Goal: Information Seeking & Learning: Learn about a topic

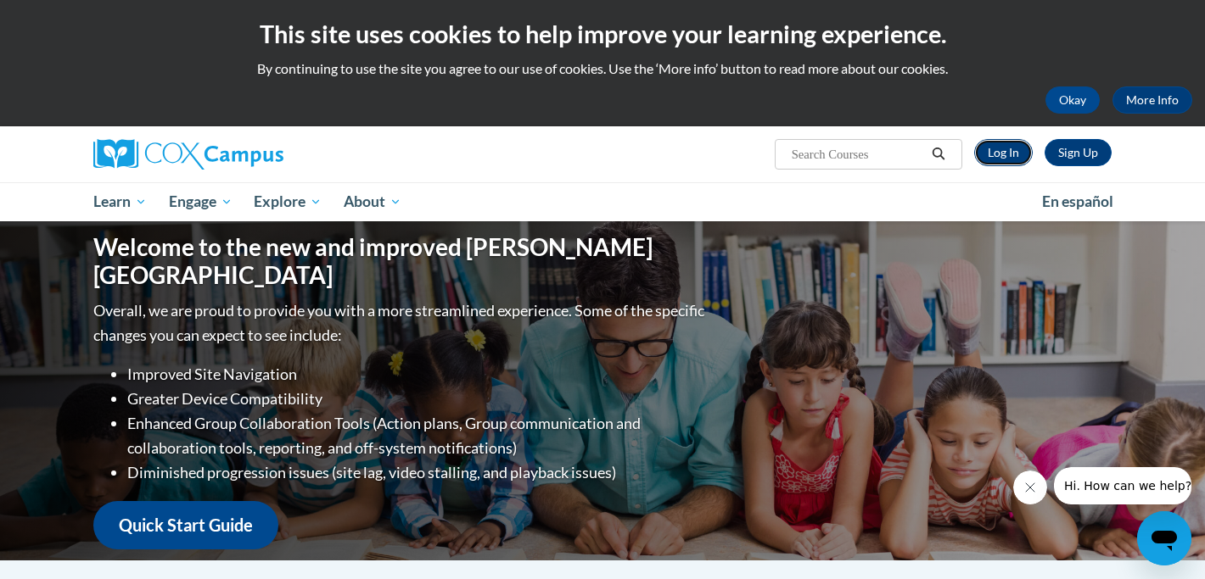
click at [1015, 155] on link "Log In" at bounding box center [1003, 152] width 59 height 27
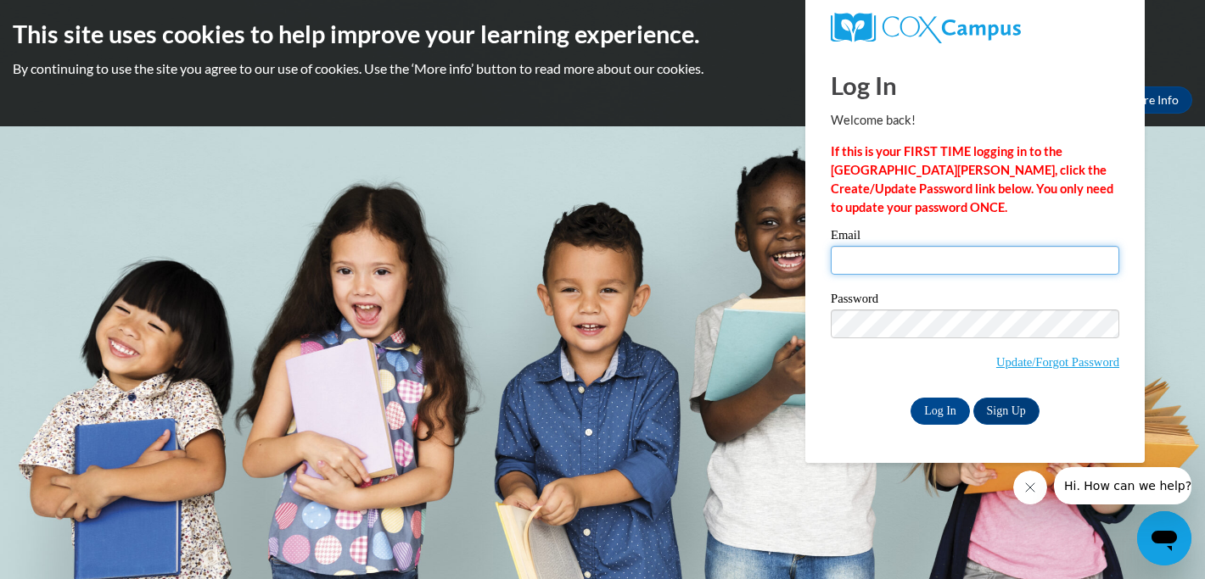
click at [897, 263] on input "Email" at bounding box center [974, 260] width 288 height 29
type input "[EMAIL_ADDRESS][DOMAIN_NAME]"
click at [941, 409] on input "Log In" at bounding box center [939, 411] width 59 height 27
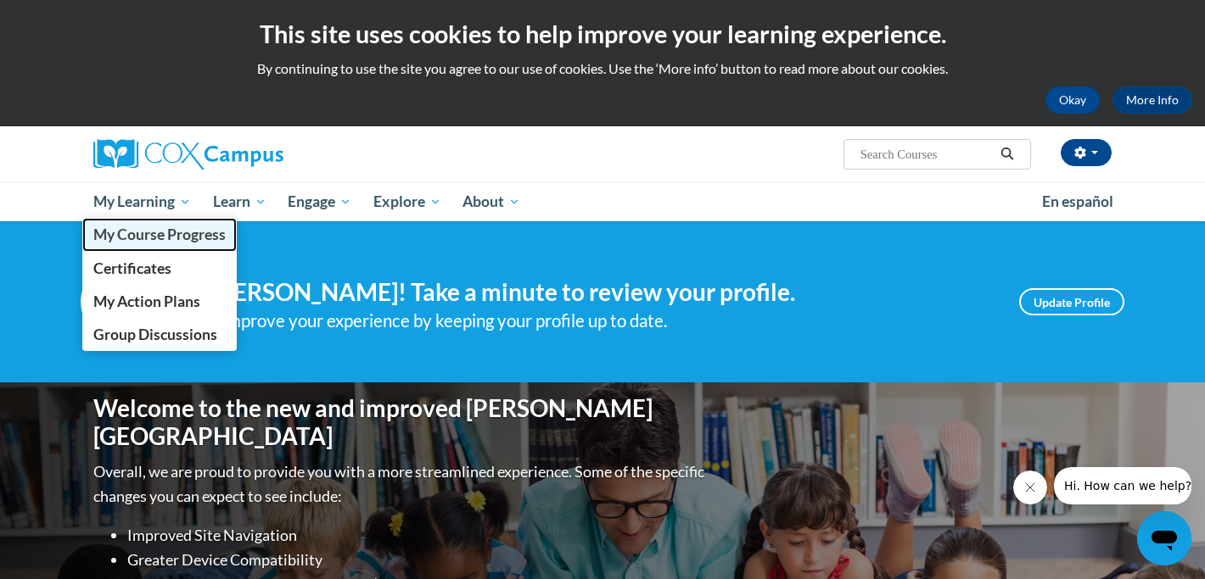
click at [166, 227] on span "My Course Progress" at bounding box center [159, 235] width 132 height 18
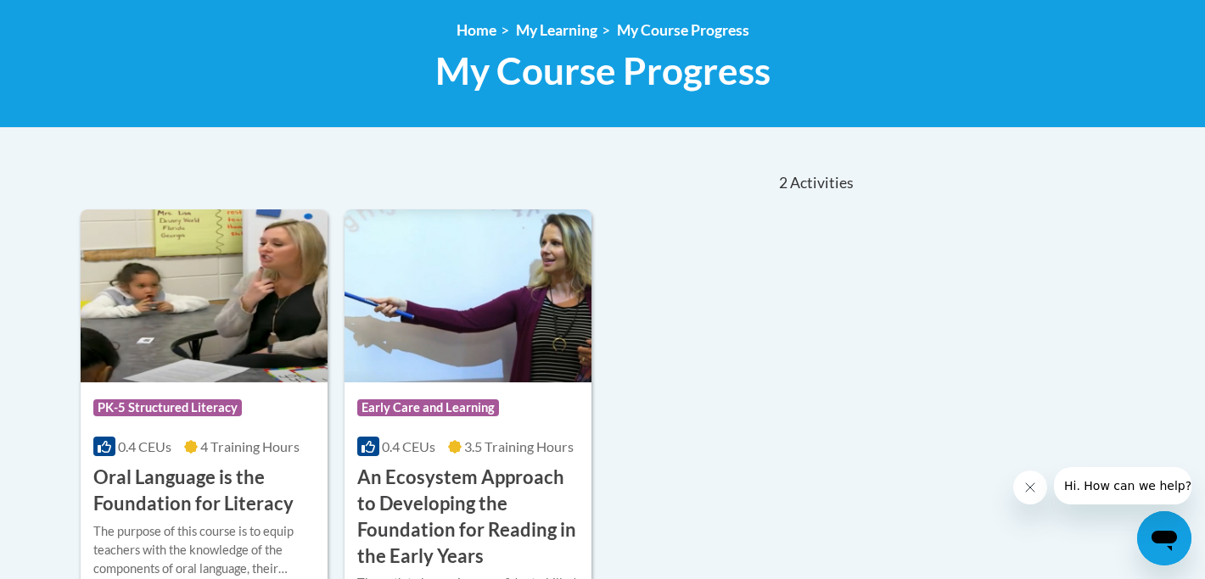
scroll to position [271, 0]
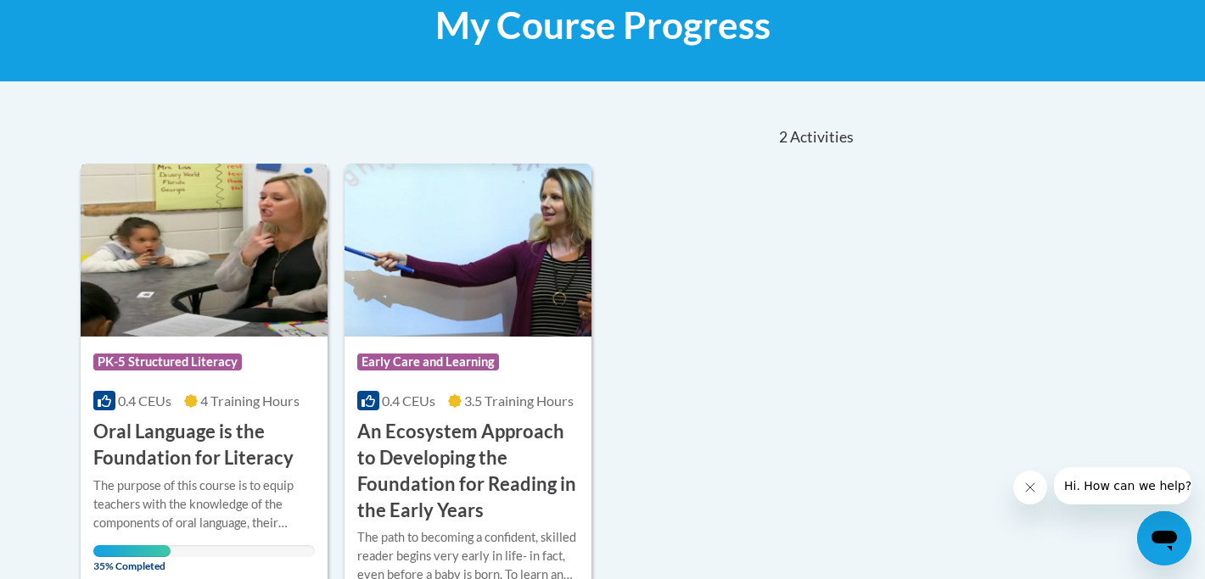
click at [201, 242] on img at bounding box center [204, 250] width 247 height 173
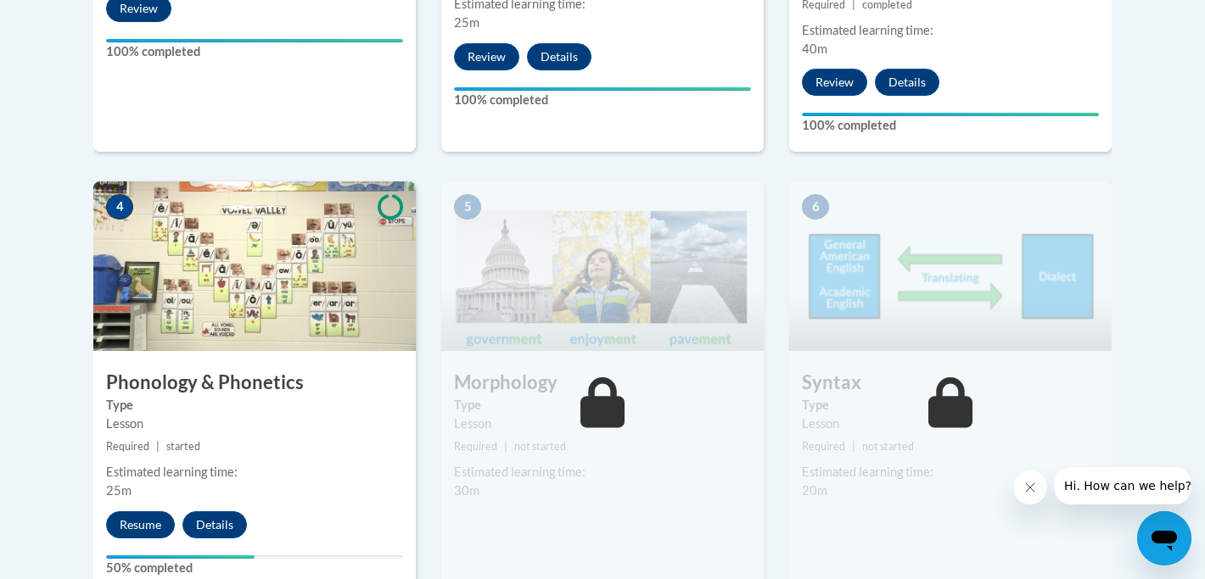
scroll to position [916, 0]
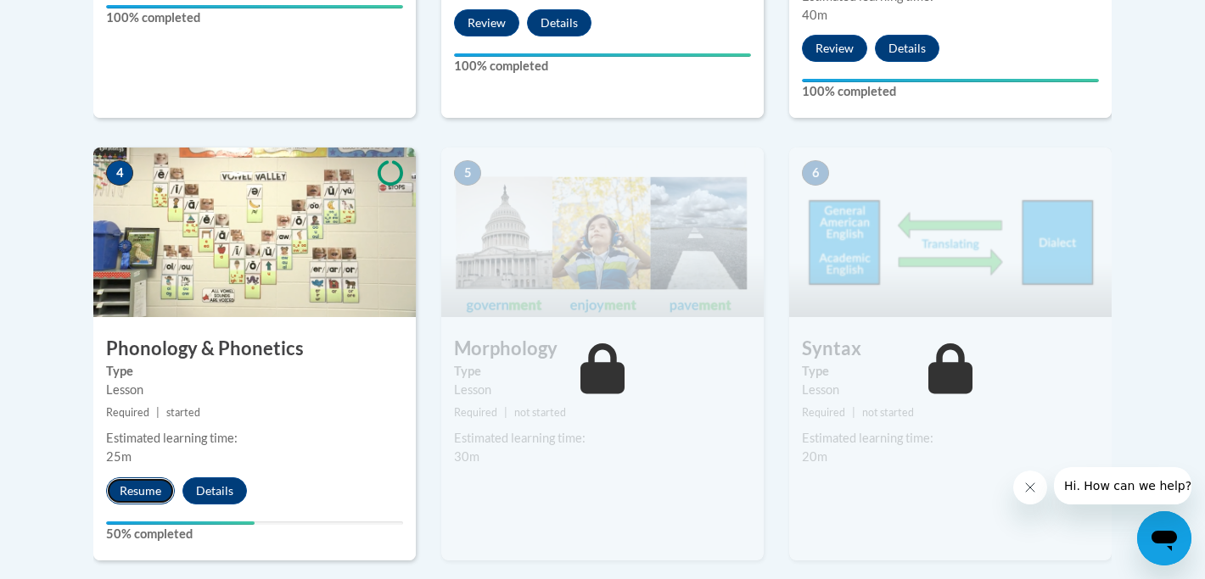
click at [128, 487] on button "Resume" at bounding box center [140, 491] width 69 height 27
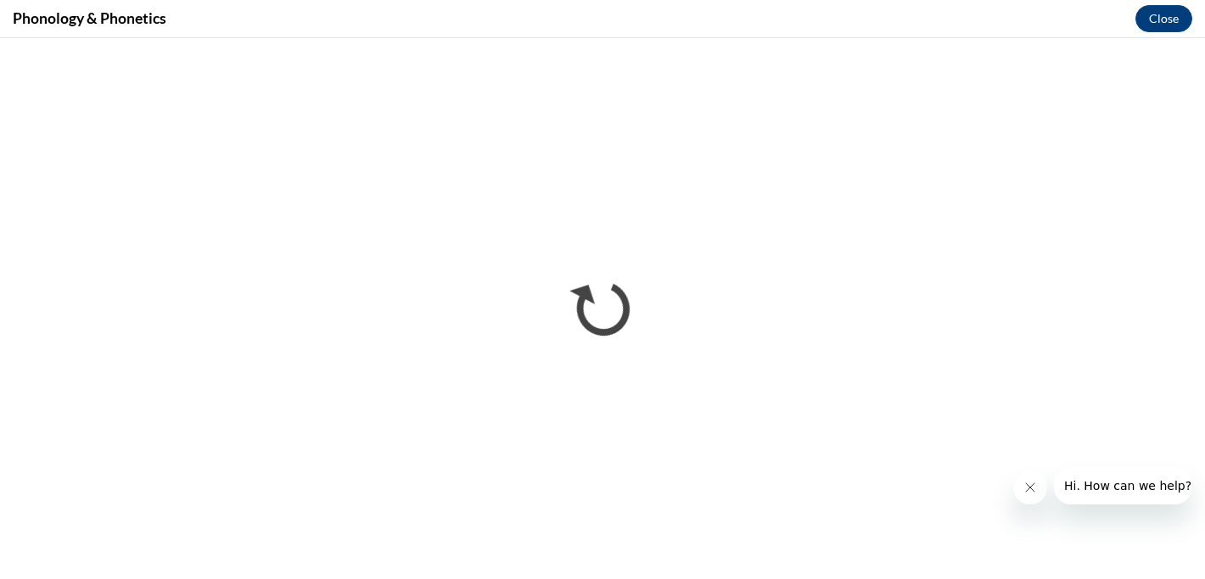
scroll to position [0, 0]
click at [690, 20] on div "Phonology & Phonetics Close" at bounding box center [602, 19] width 1205 height 38
click at [685, 33] on div "Phonology & Phonetics Close" at bounding box center [602, 19] width 1205 height 38
click at [705, 35] on div "Phonology & Phonetics Close" at bounding box center [602, 19] width 1205 height 38
click at [325, 11] on div "Phonology & Phonetics Close" at bounding box center [602, 19] width 1205 height 38
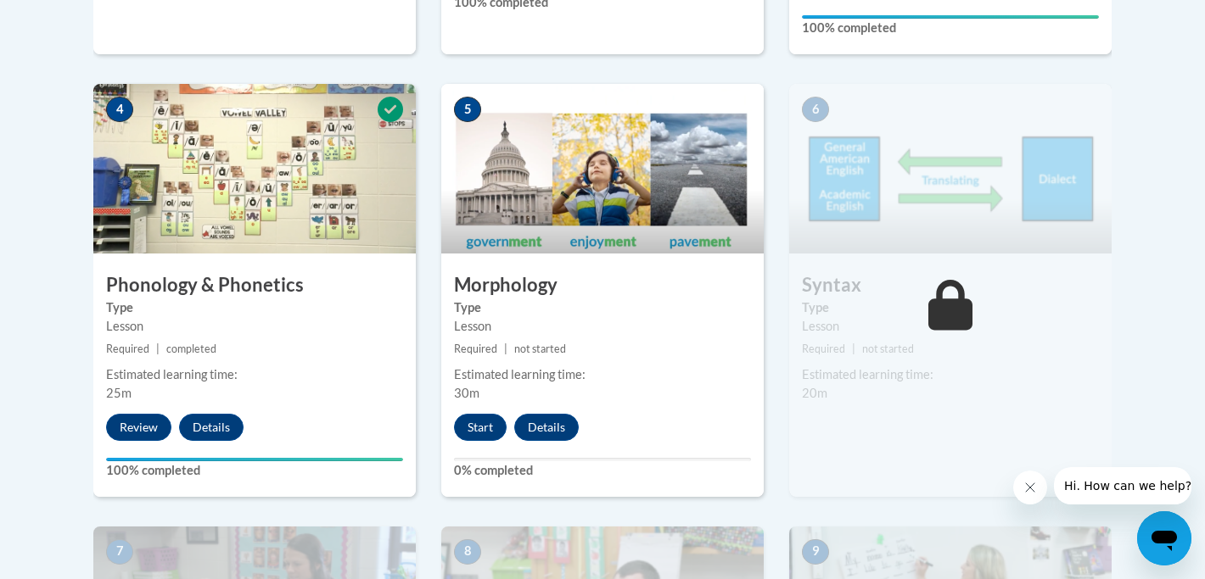
scroll to position [984, 0]
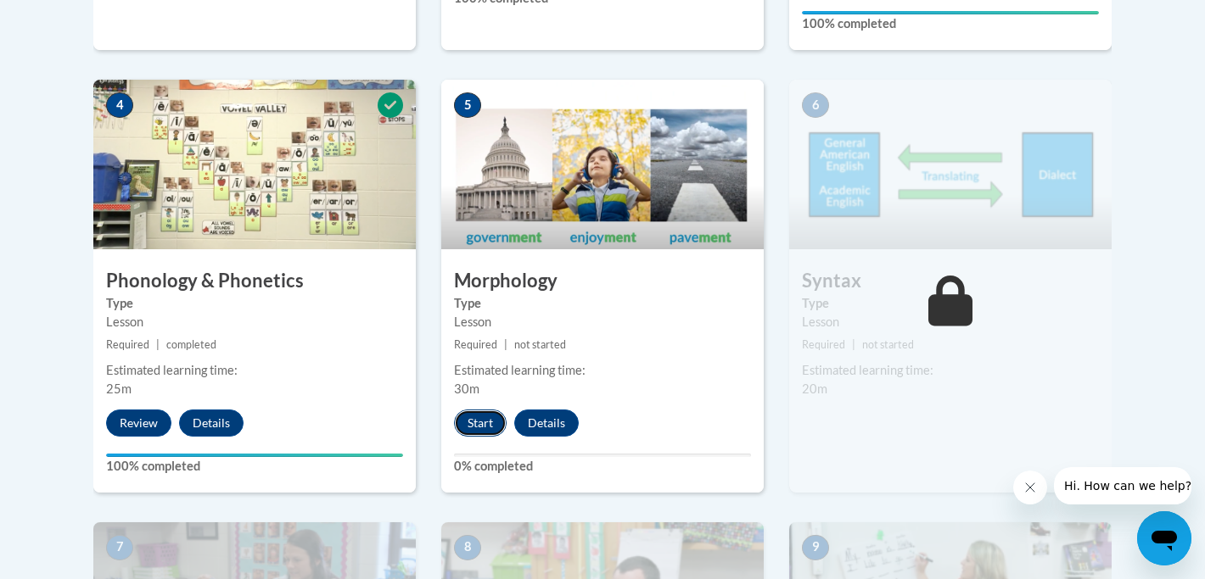
click at [472, 426] on button "Start" at bounding box center [480, 423] width 53 height 27
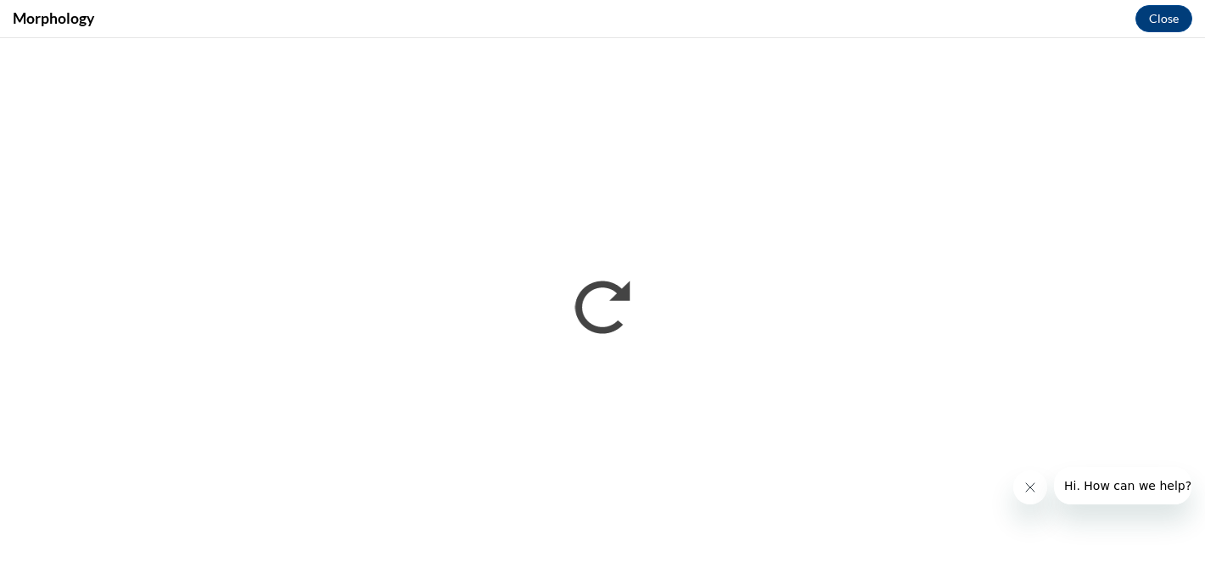
scroll to position [0, 0]
click at [851, 12] on div "Morphology Close" at bounding box center [602, 19] width 1205 height 38
click at [825, 18] on div "Morphology Close" at bounding box center [602, 19] width 1205 height 38
click at [771, 4] on div "Morphology Close" at bounding box center [602, 19] width 1205 height 38
click at [980, 37] on div "Morphology Close" at bounding box center [602, 19] width 1205 height 38
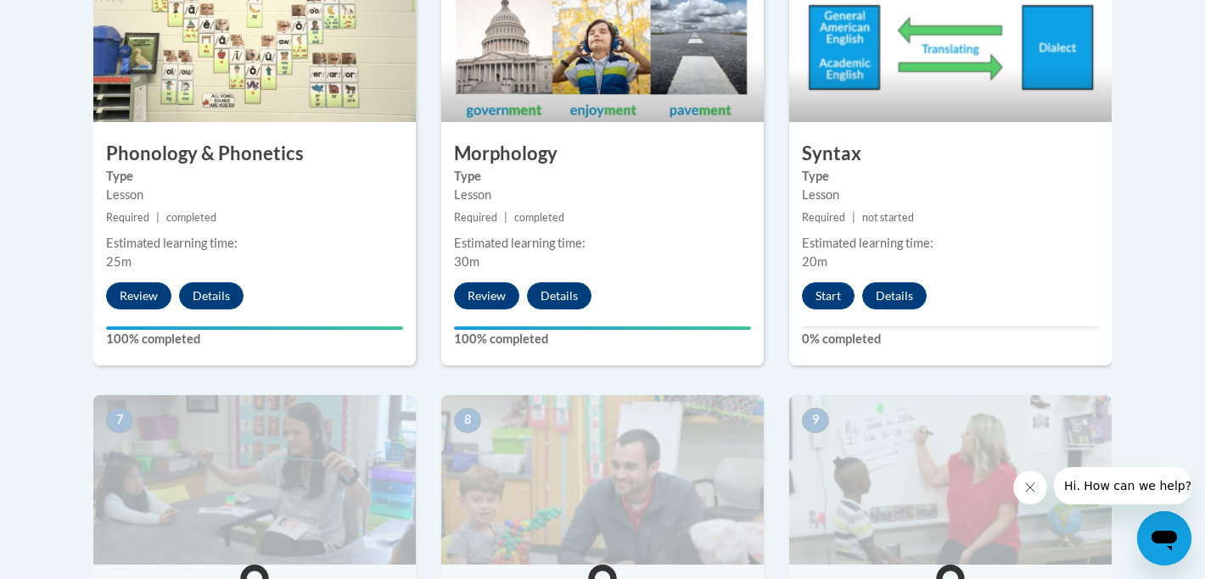
scroll to position [1052, 0]
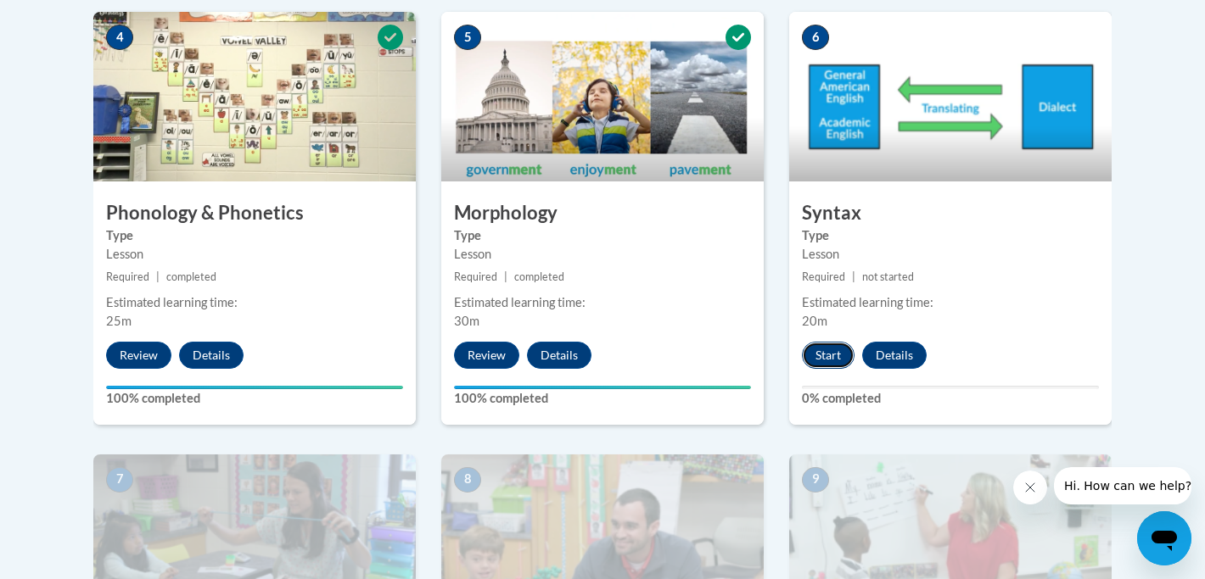
click at [831, 353] on button "Start" at bounding box center [828, 355] width 53 height 27
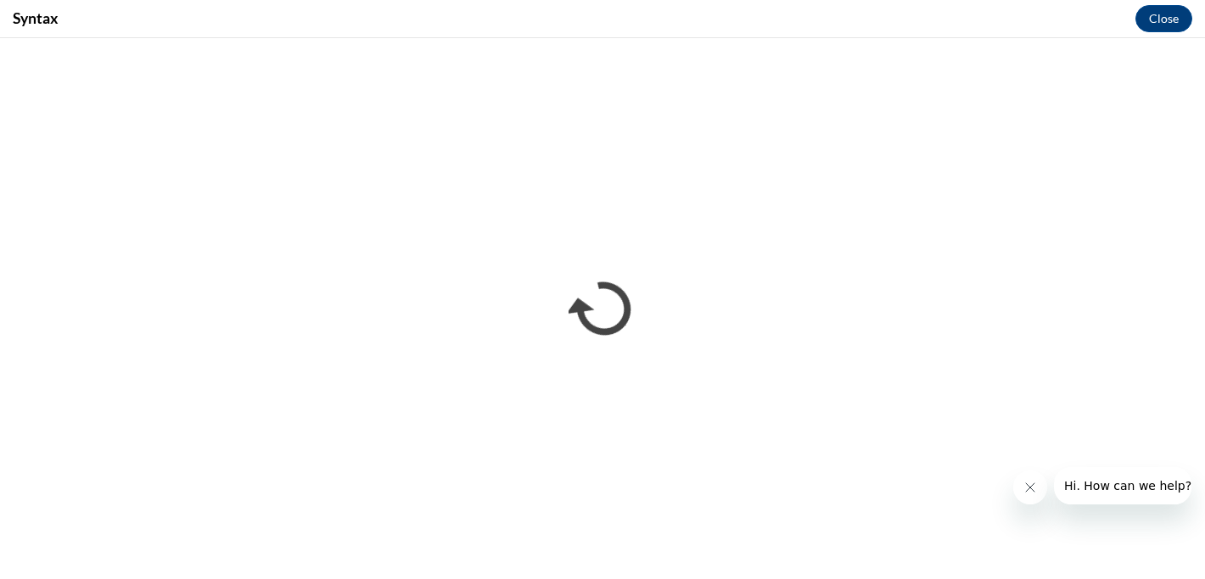
scroll to position [0, 0]
click at [902, 21] on div "Syntax Close" at bounding box center [602, 19] width 1205 height 38
click at [772, 31] on div "Syntax Close" at bounding box center [602, 19] width 1205 height 38
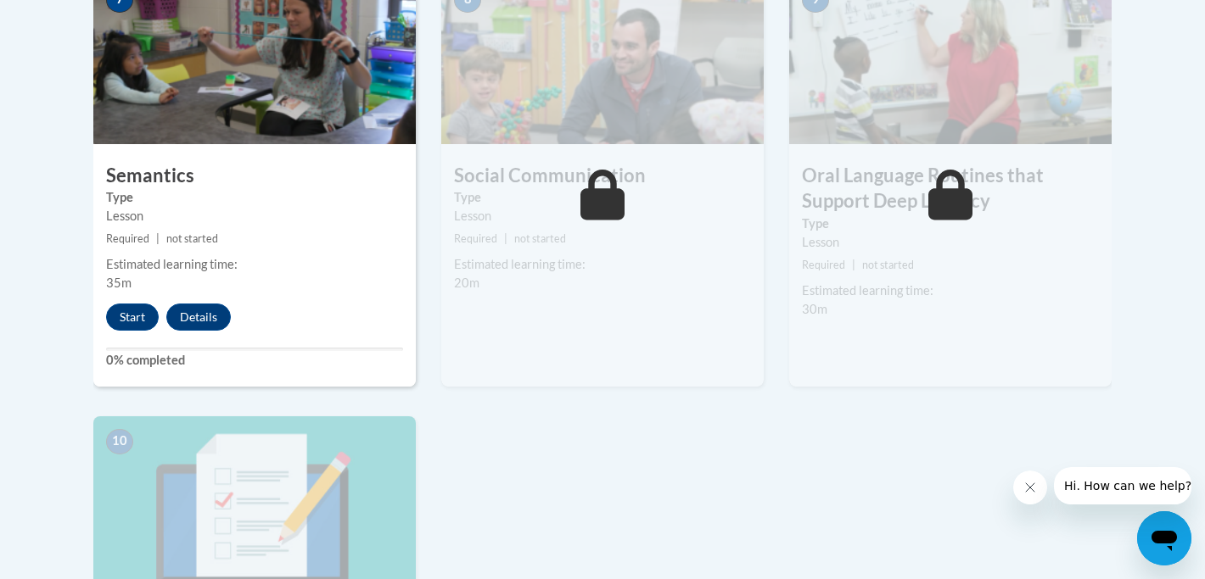
scroll to position [1527, 0]
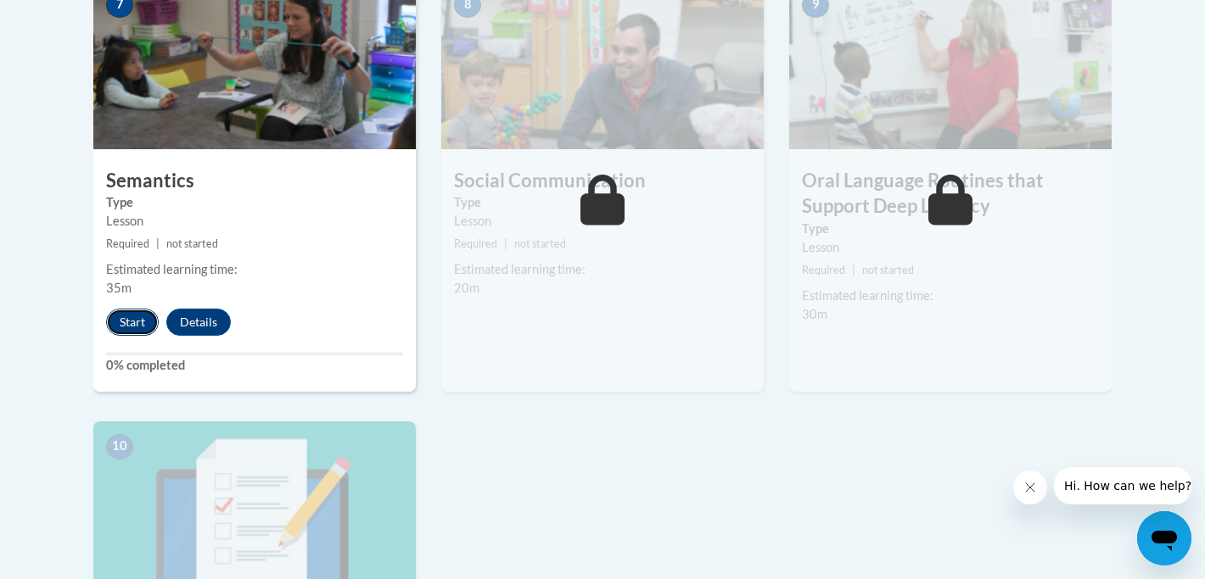
click at [131, 321] on button "Start" at bounding box center [132, 322] width 53 height 27
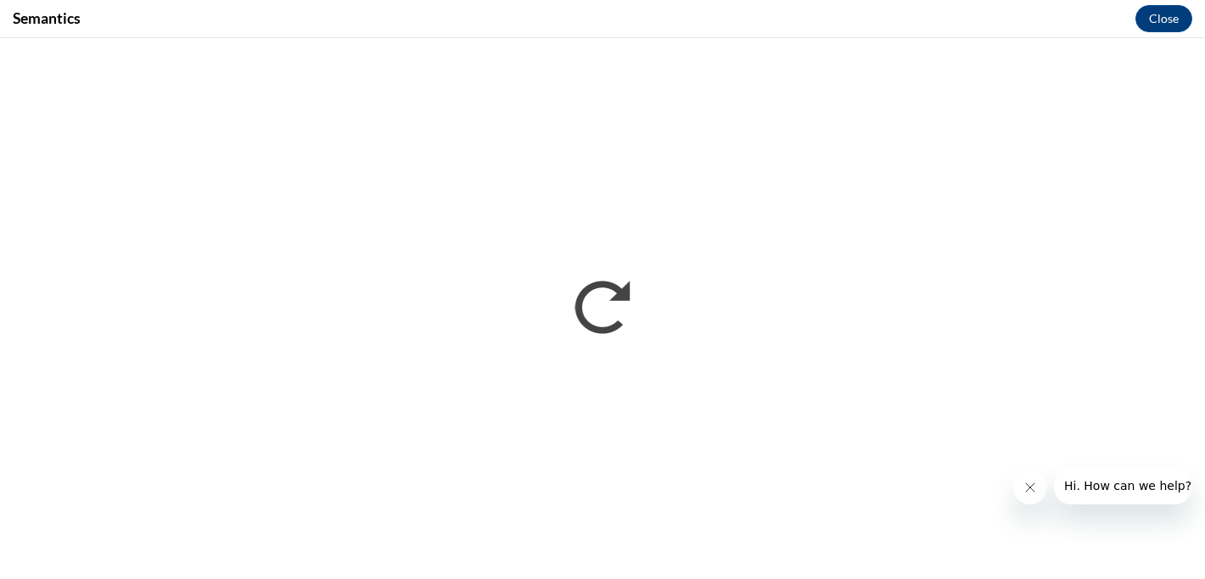
scroll to position [0, 0]
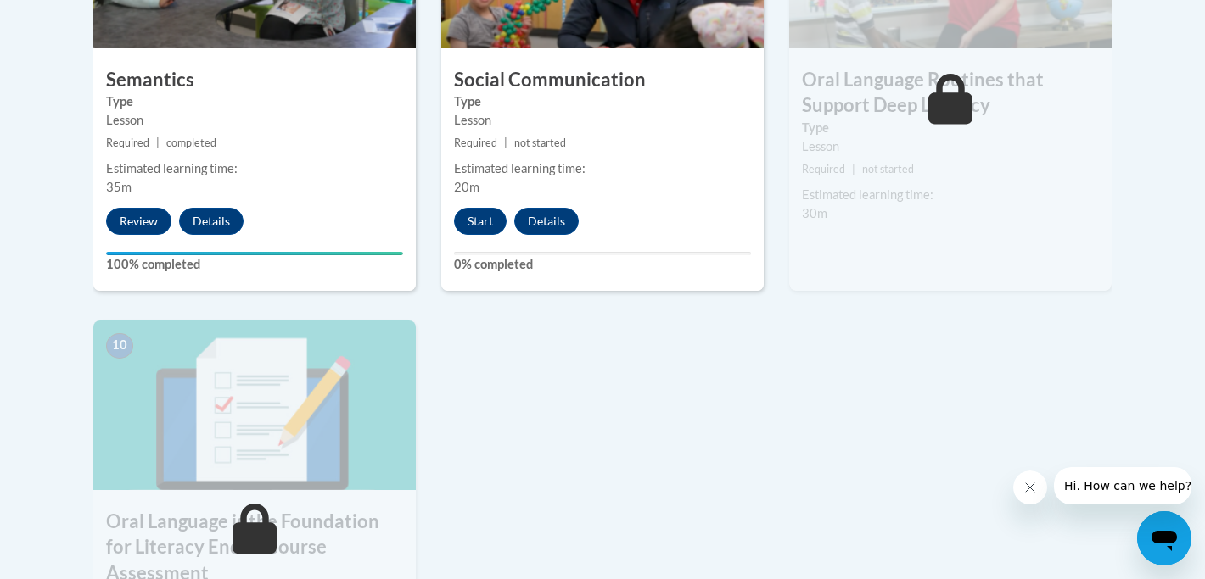
scroll to position [1629, 0]
click at [481, 219] on button "Start" at bounding box center [480, 220] width 53 height 27
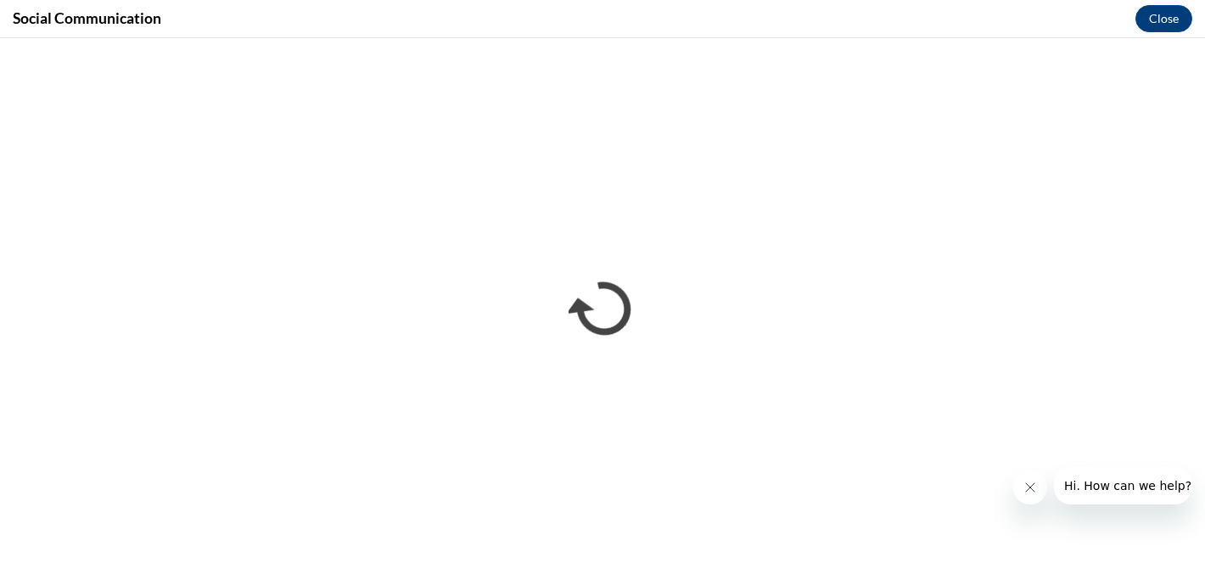
scroll to position [0, 0]
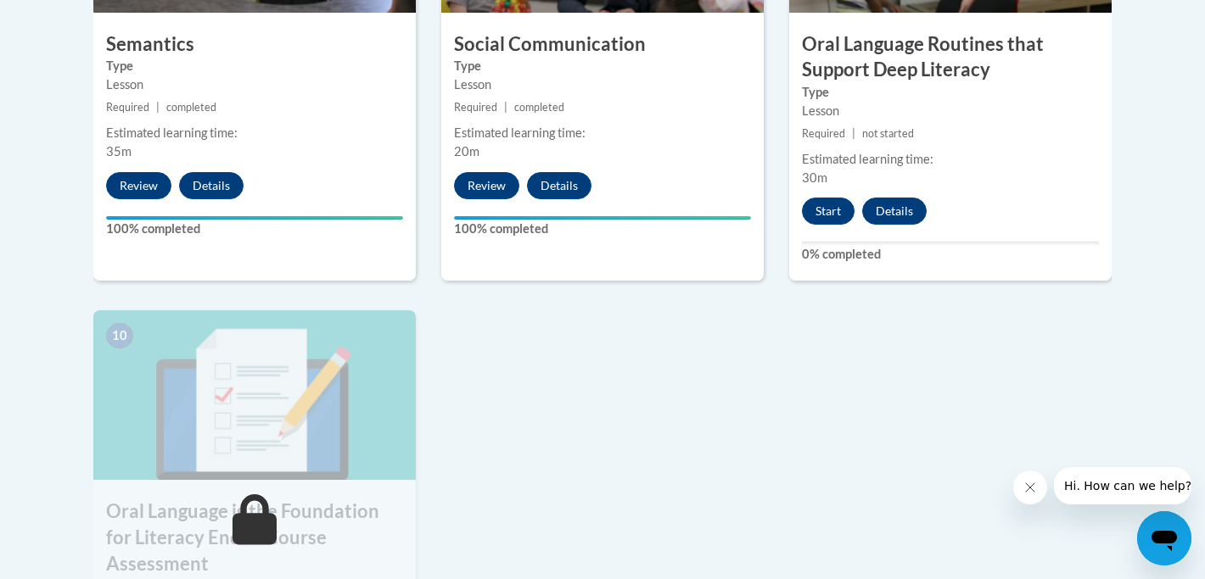
scroll to position [1663, 0]
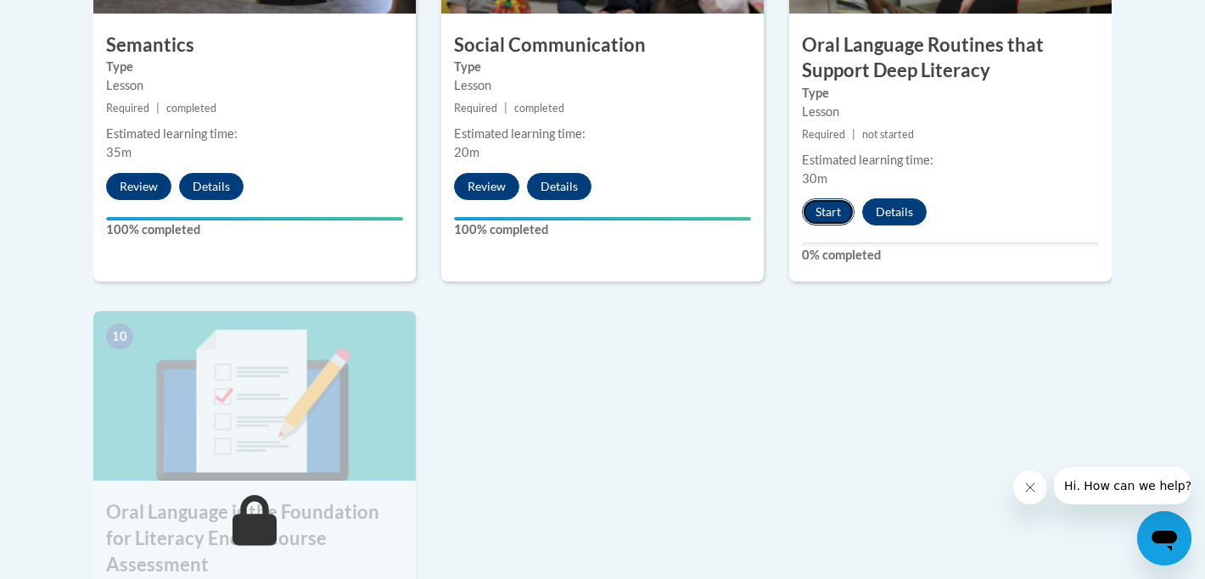
click at [823, 208] on button "Start" at bounding box center [828, 211] width 53 height 27
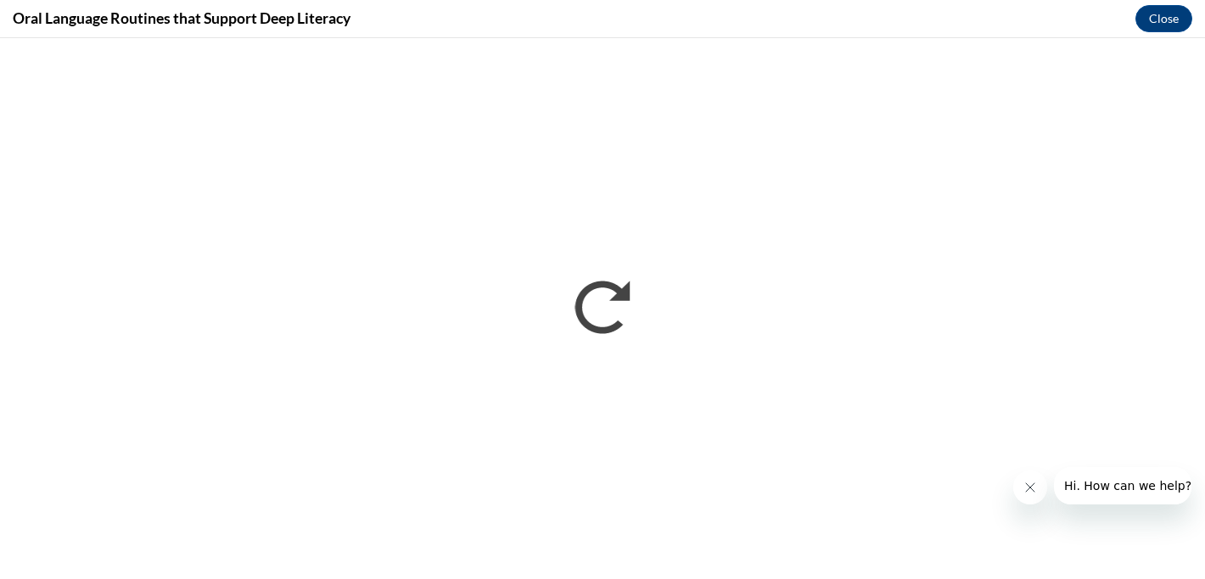
scroll to position [0, 0]
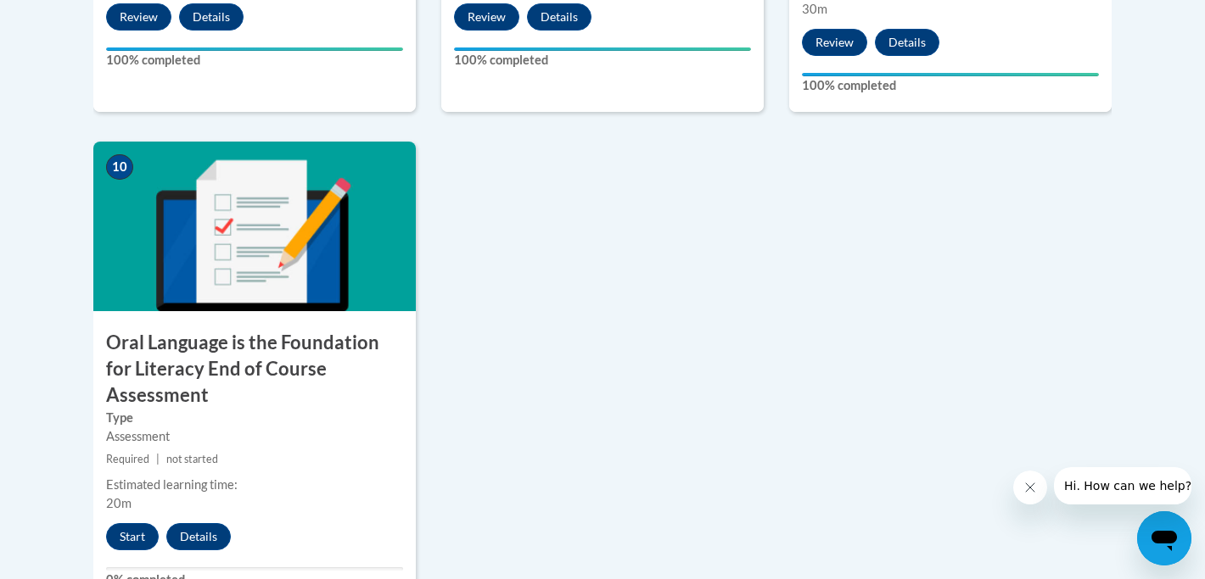
scroll to position [1866, 0]
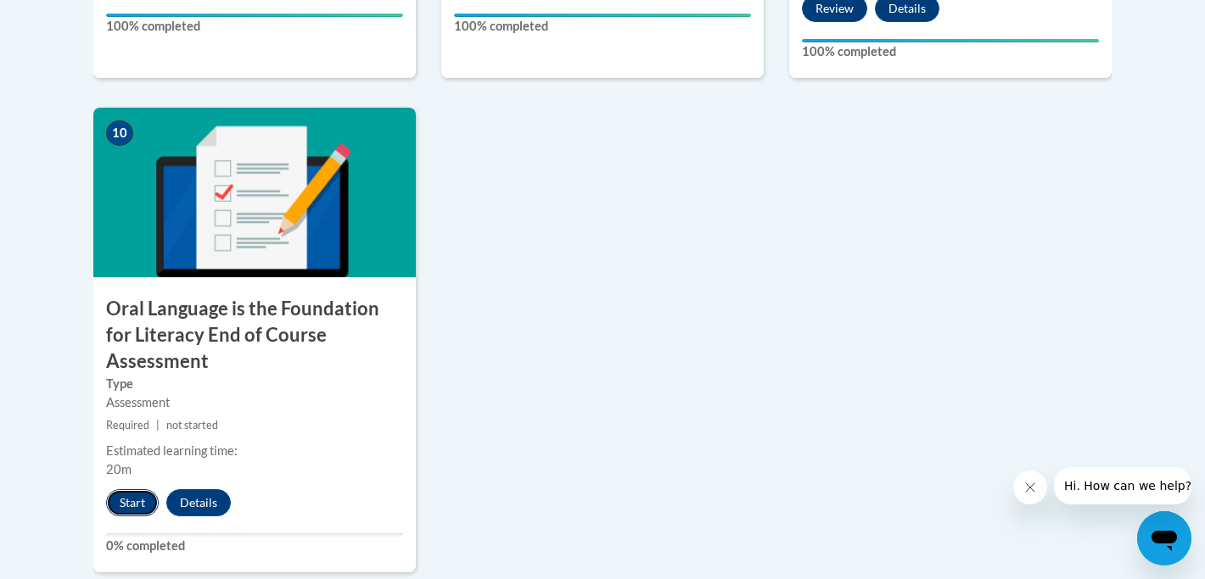
click at [136, 489] on button "Start" at bounding box center [132, 502] width 53 height 27
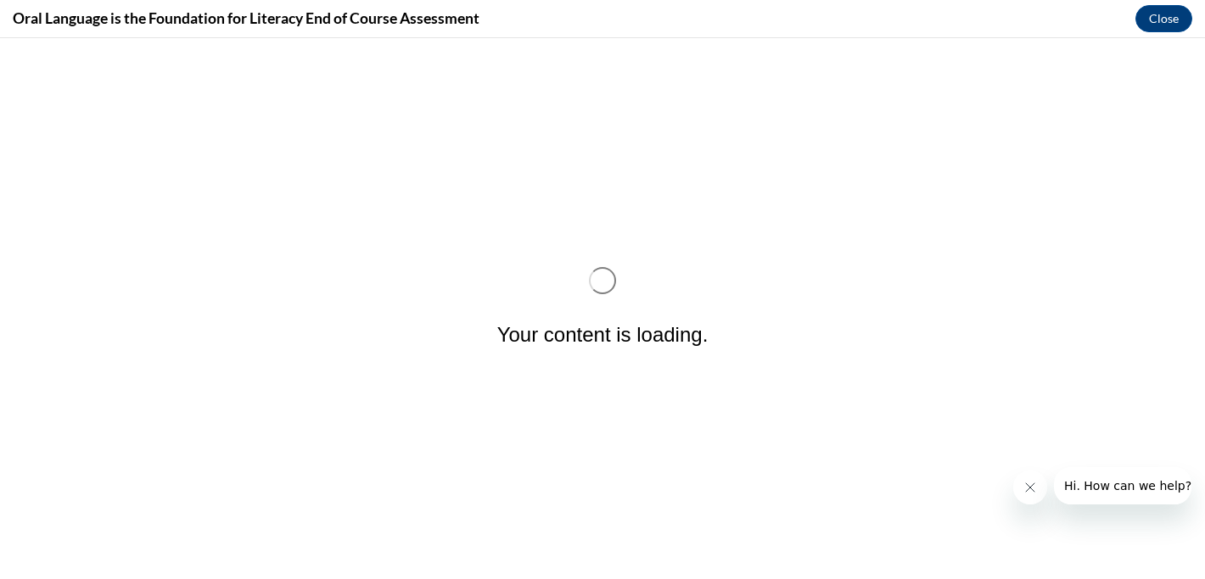
scroll to position [0, 0]
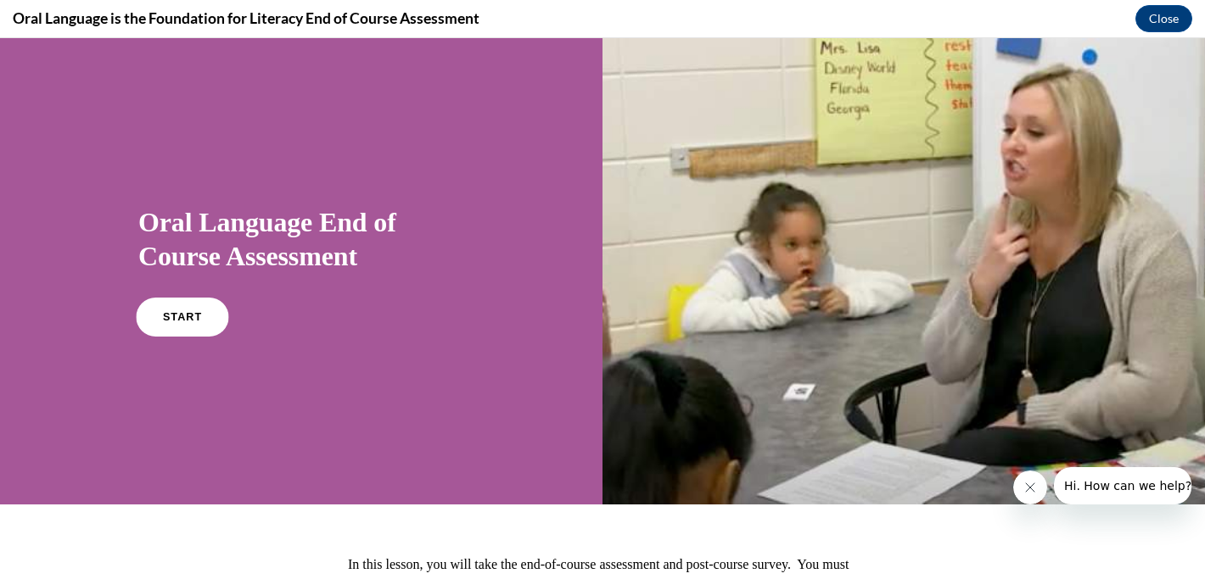
click at [198, 327] on link "START" at bounding box center [182, 317] width 92 height 39
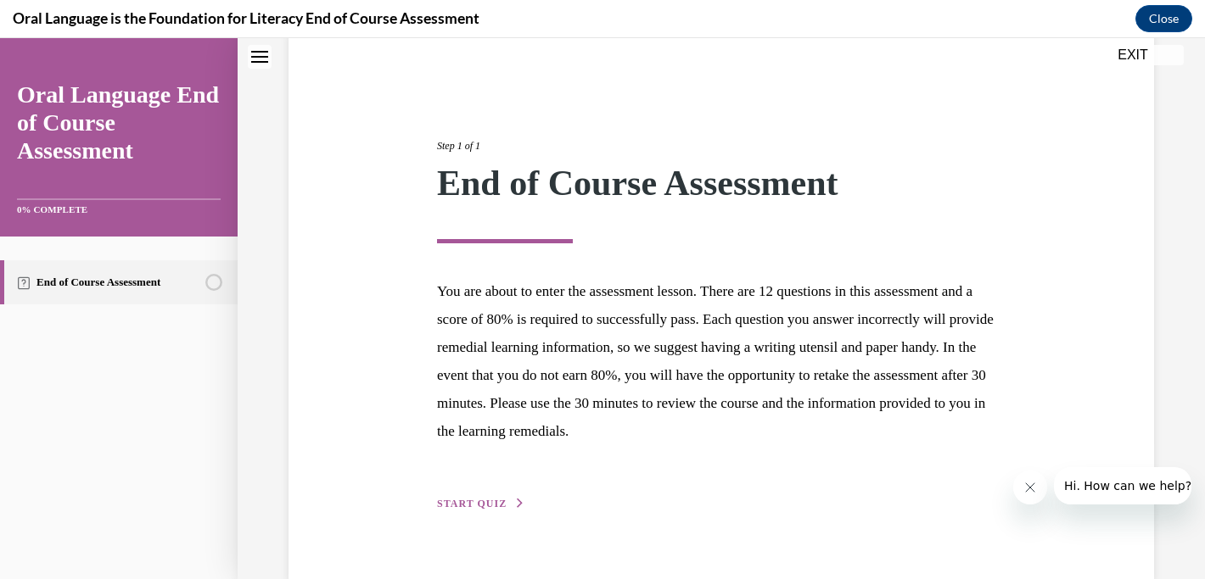
scroll to position [171, 0]
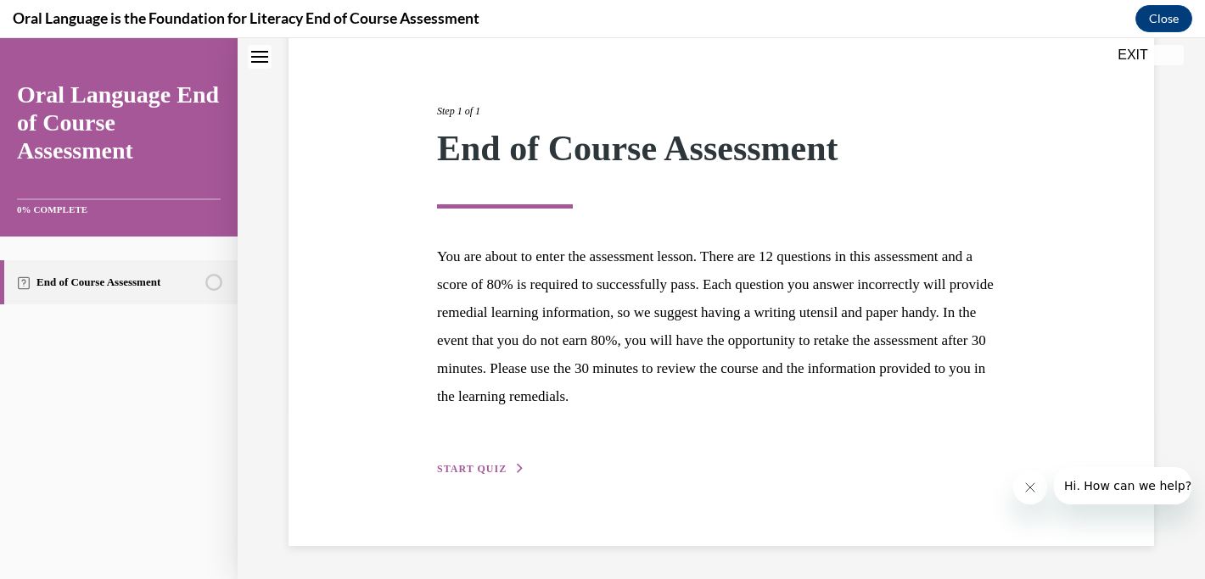
click at [471, 463] on span "START QUIZ" at bounding box center [472, 469] width 70 height 12
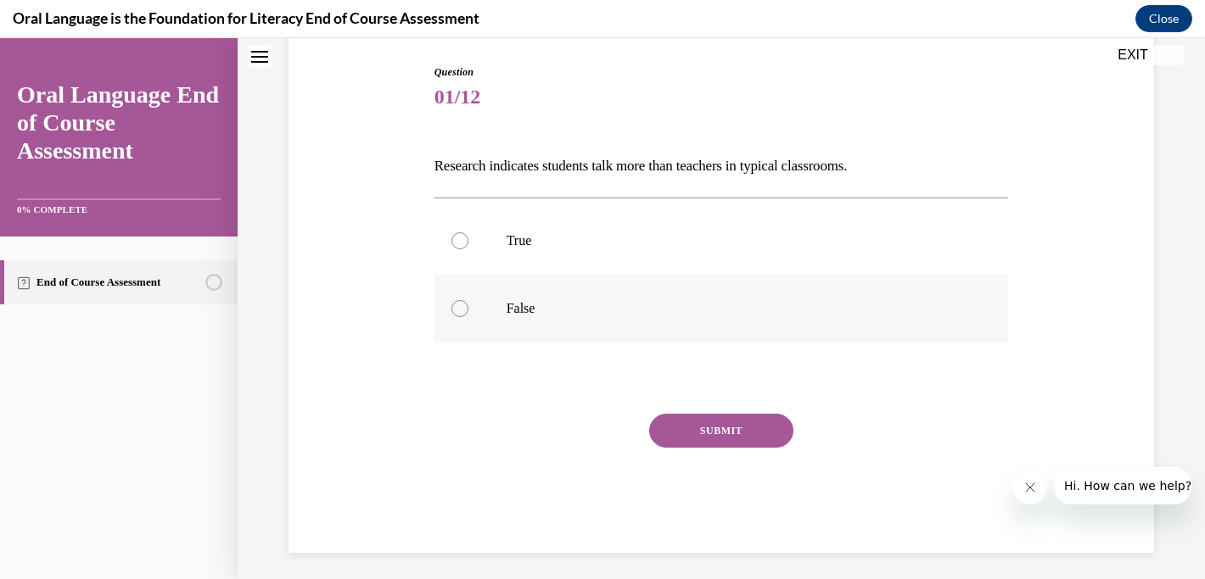
click at [529, 306] on p "False" at bounding box center [736, 308] width 460 height 17
click at [468, 306] on input "False" at bounding box center [459, 308] width 17 height 17
radio input "true"
click at [692, 428] on button "SUBMIT" at bounding box center [721, 431] width 144 height 34
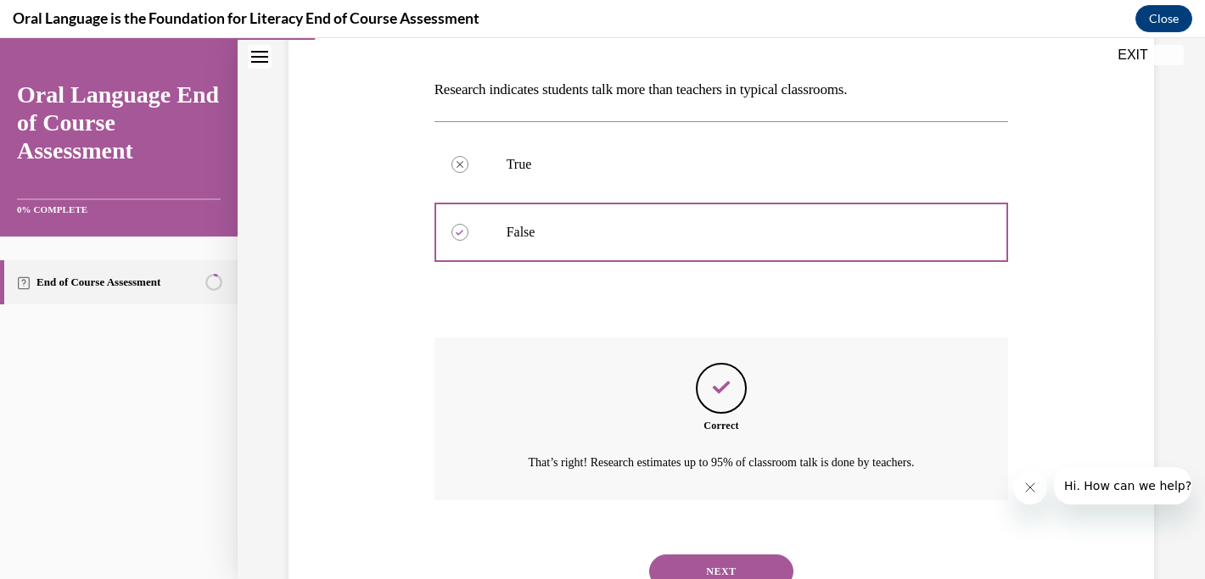
scroll to position [316, 0]
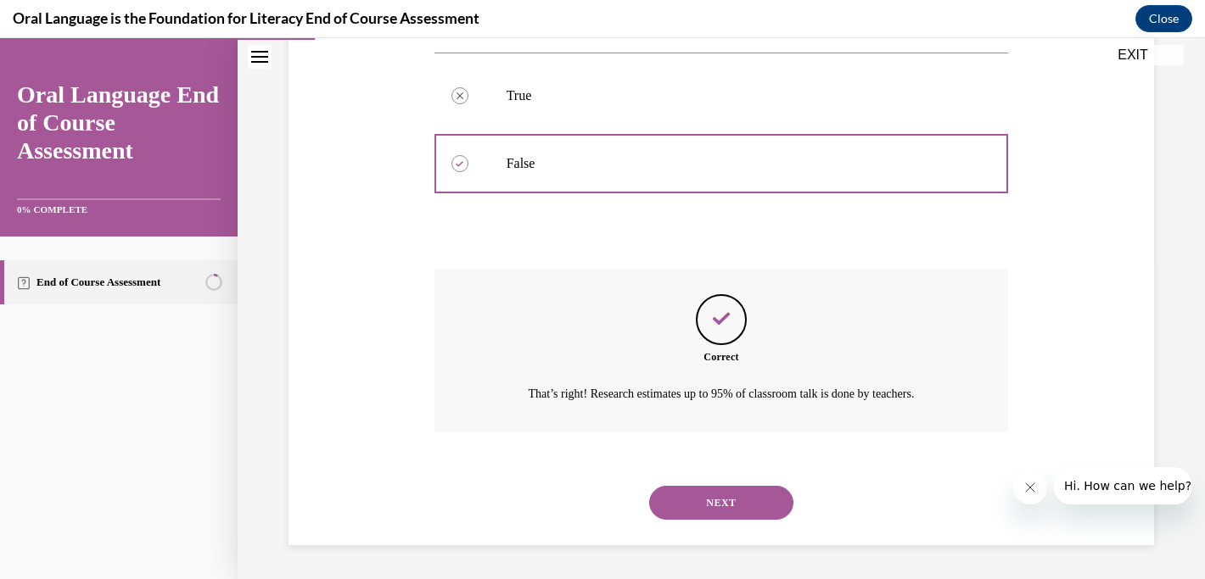
click at [743, 506] on button "NEXT" at bounding box center [721, 503] width 144 height 34
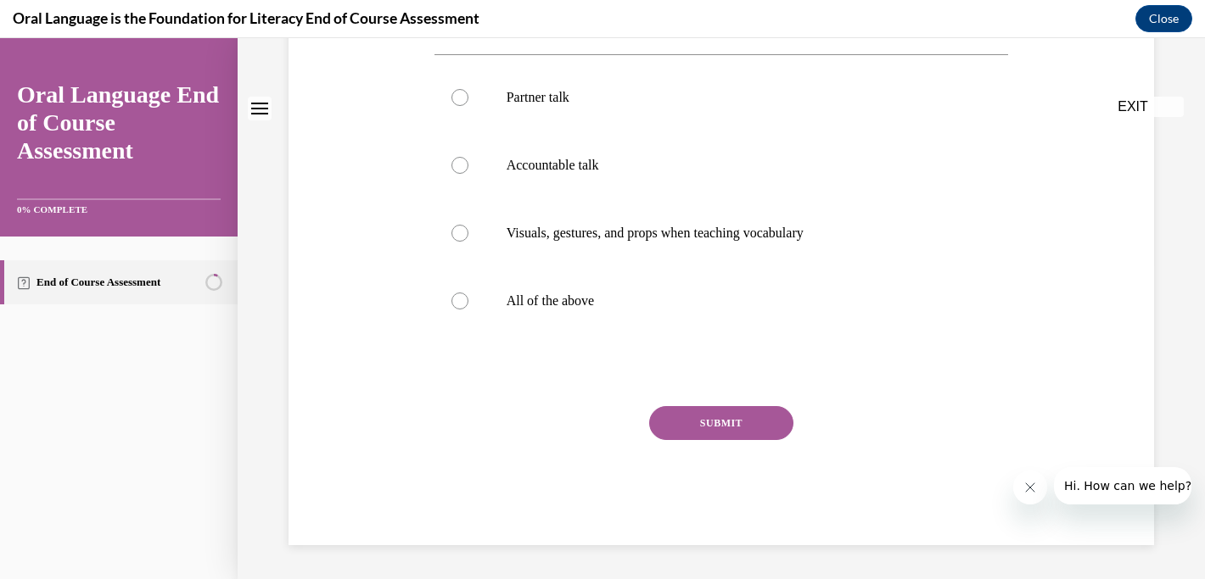
scroll to position [0, 0]
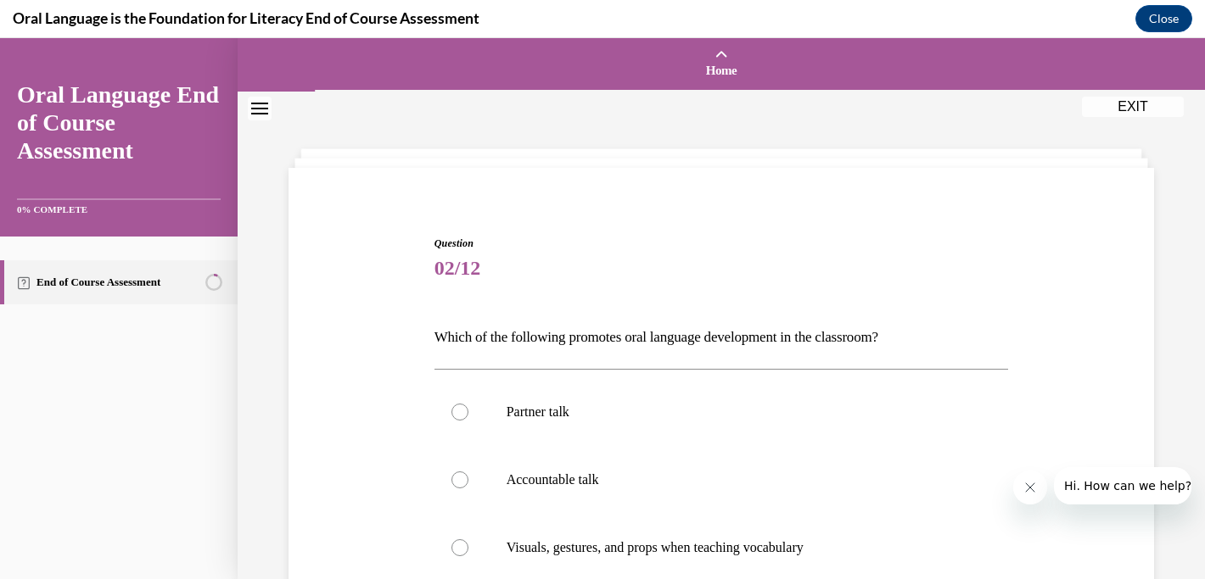
click at [1183, 191] on div "Question 02/12 Which of the following promotes oral language development in the…" at bounding box center [721, 493] width 967 height 802
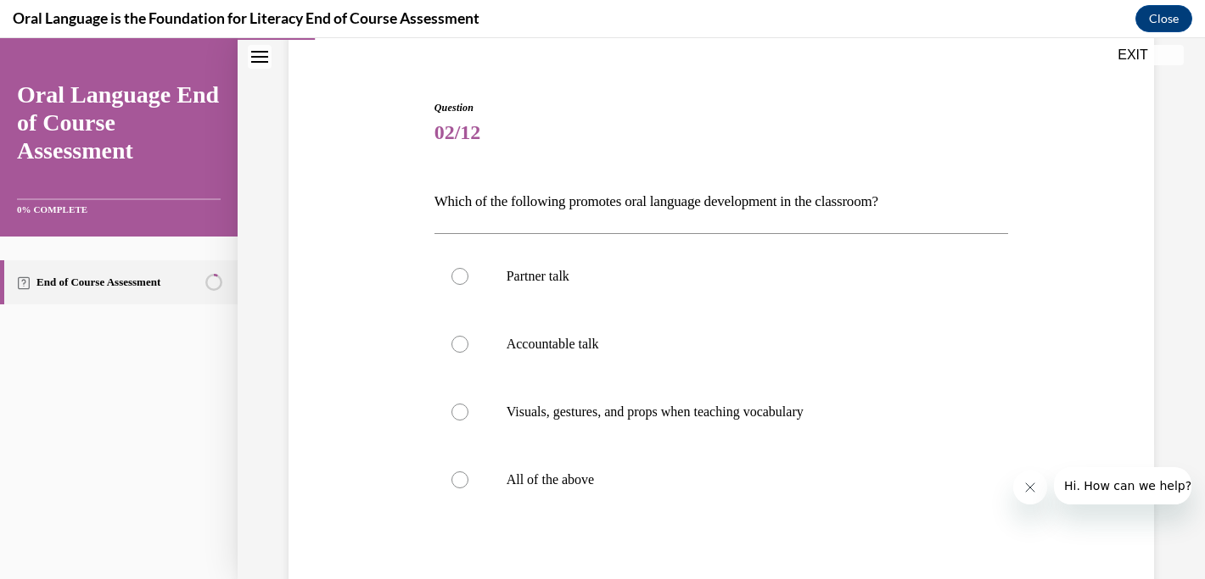
scroll to position [170, 0]
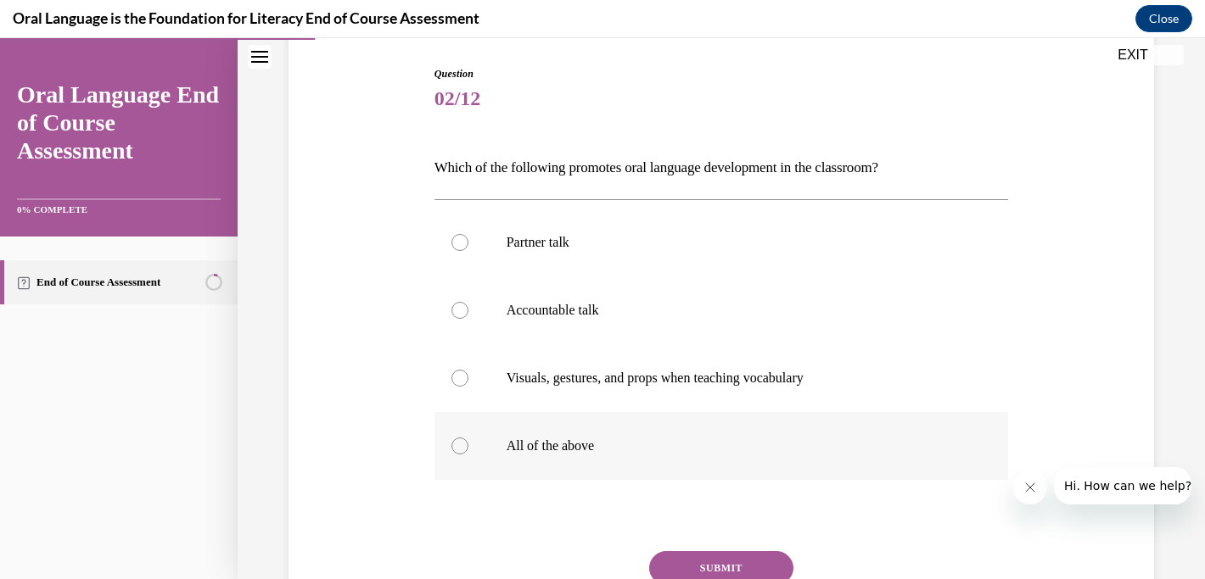
click at [624, 436] on label "All of the above" at bounding box center [721, 446] width 574 height 68
click at [468, 438] on input "All of the above" at bounding box center [459, 446] width 17 height 17
radio input "true"
click at [678, 560] on button "SUBMIT" at bounding box center [721, 568] width 144 height 34
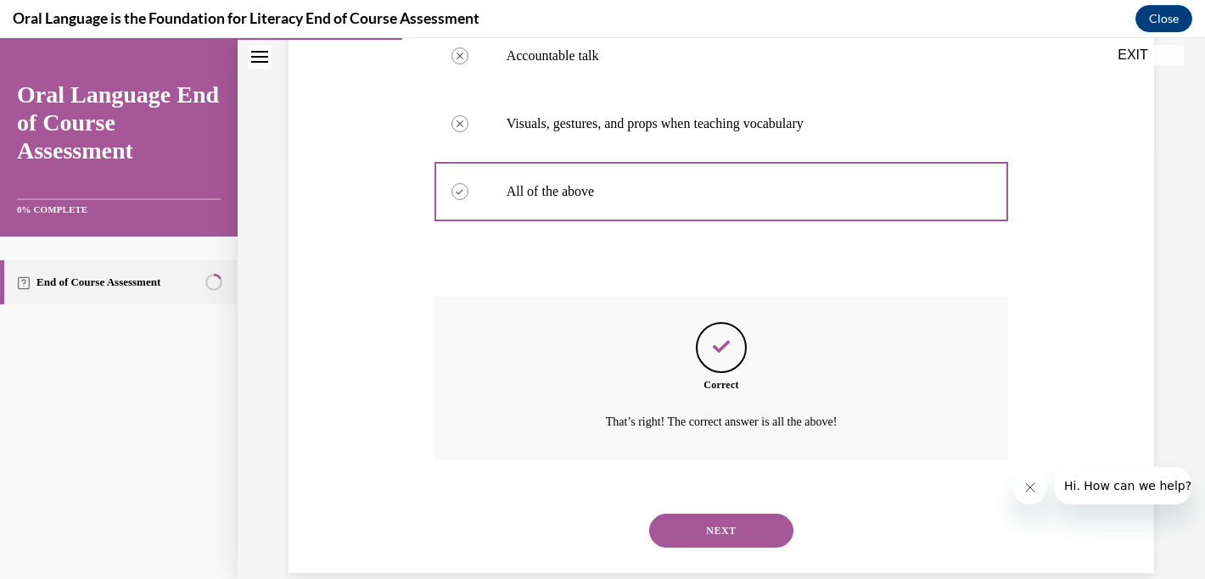
scroll to position [452, 0]
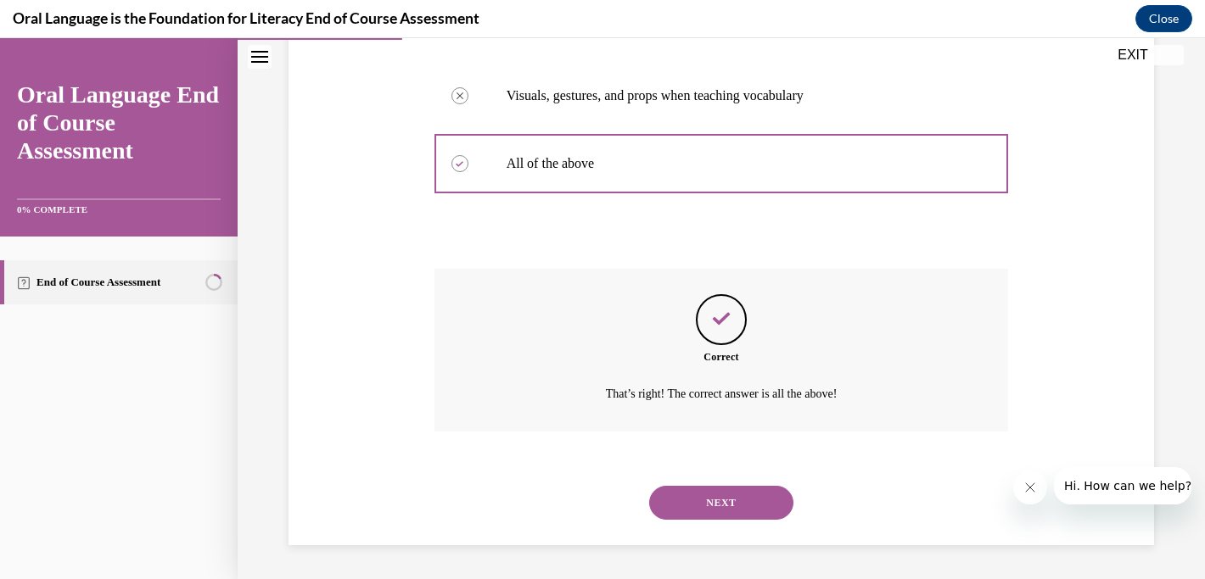
click at [706, 507] on button "NEXT" at bounding box center [721, 503] width 144 height 34
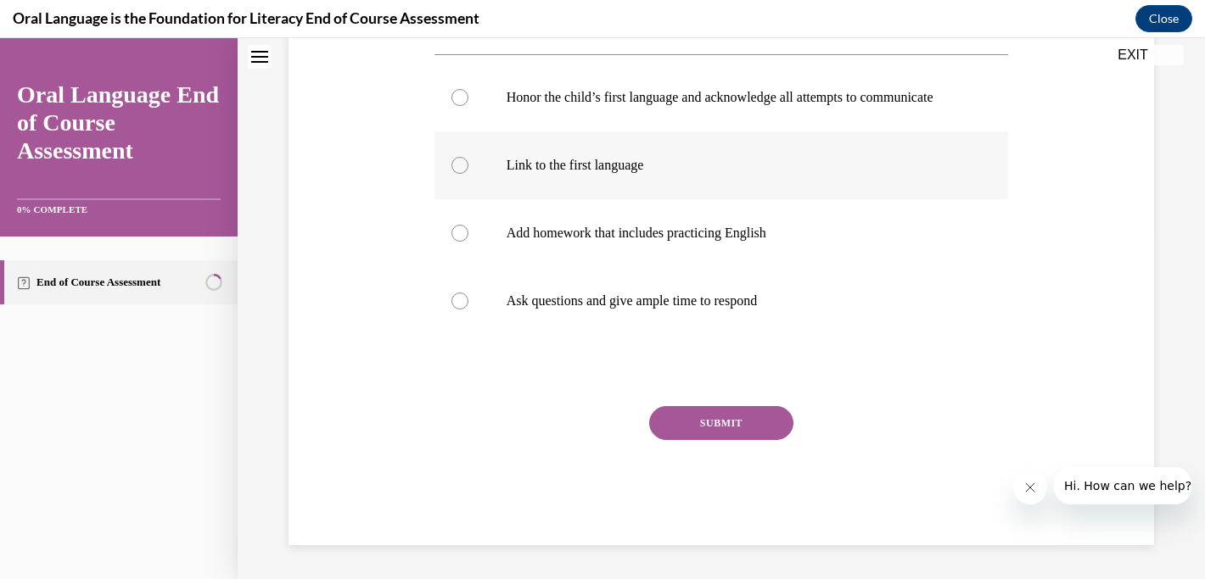
scroll to position [0, 0]
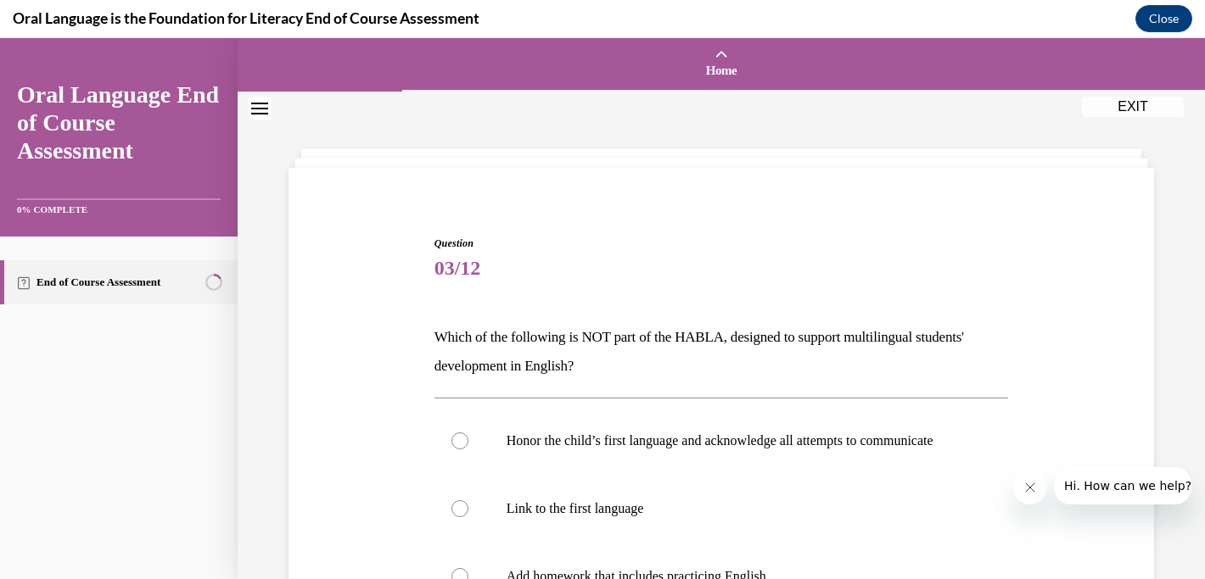
click at [1177, 280] on div "Question 03/12 Which of the following is NOT part of the HABLA, designed to sup…" at bounding box center [721, 507] width 967 height 831
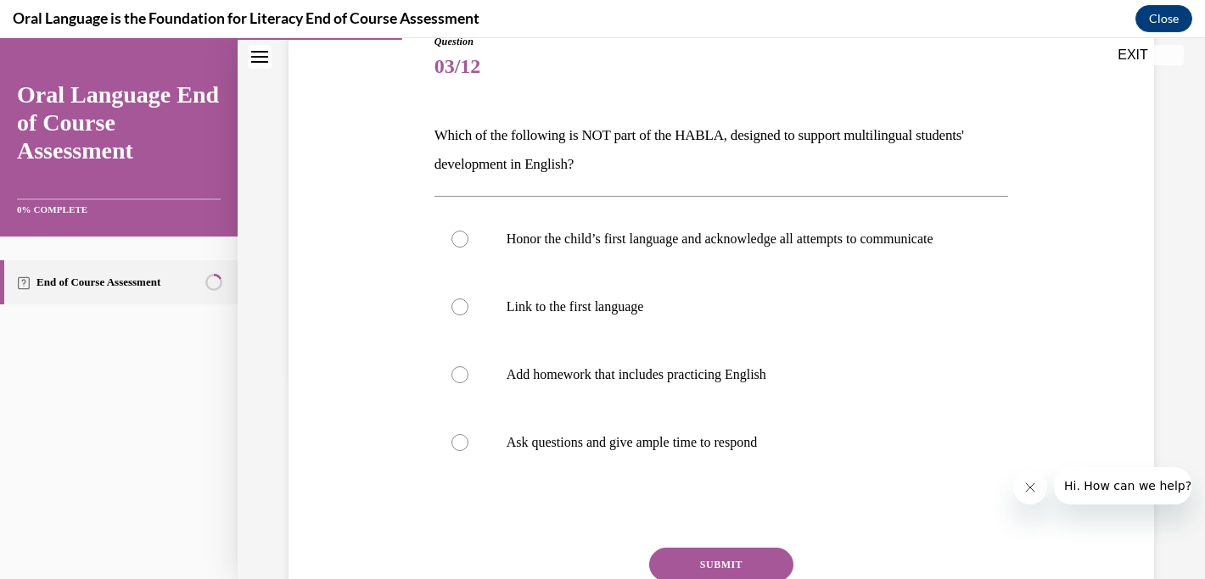
scroll to position [204, 0]
click at [812, 382] on p "Add homework that includes practicing English" at bounding box center [736, 373] width 460 height 17
click at [468, 382] on input "Add homework that includes practicing English" at bounding box center [459, 373] width 17 height 17
radio input "true"
click at [744, 567] on button "SUBMIT" at bounding box center [721, 563] width 144 height 34
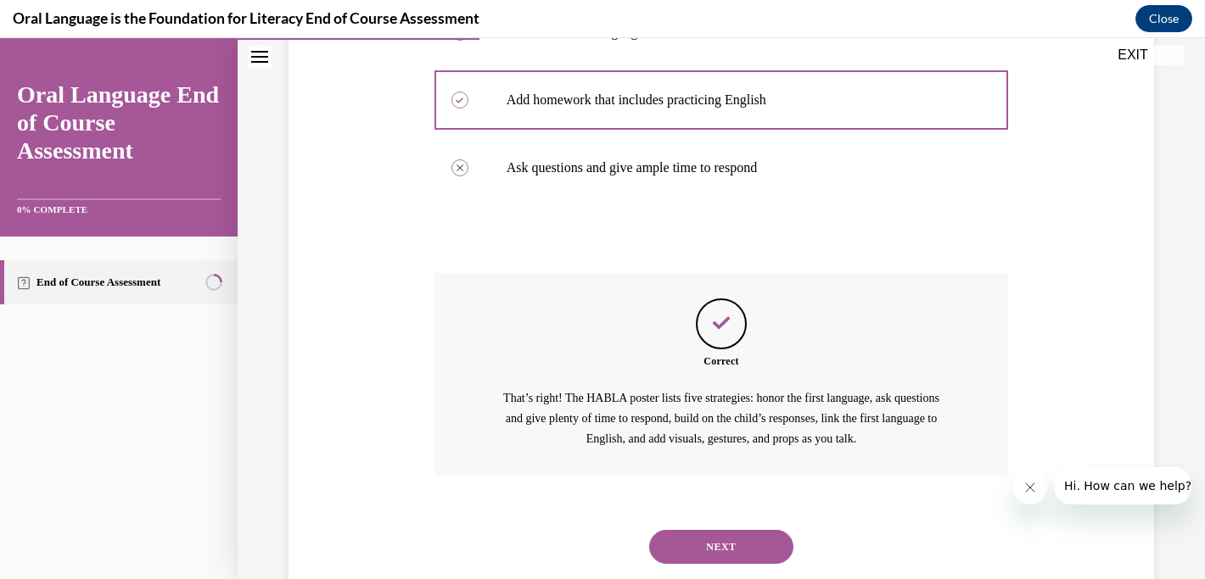
scroll to position [538, 0]
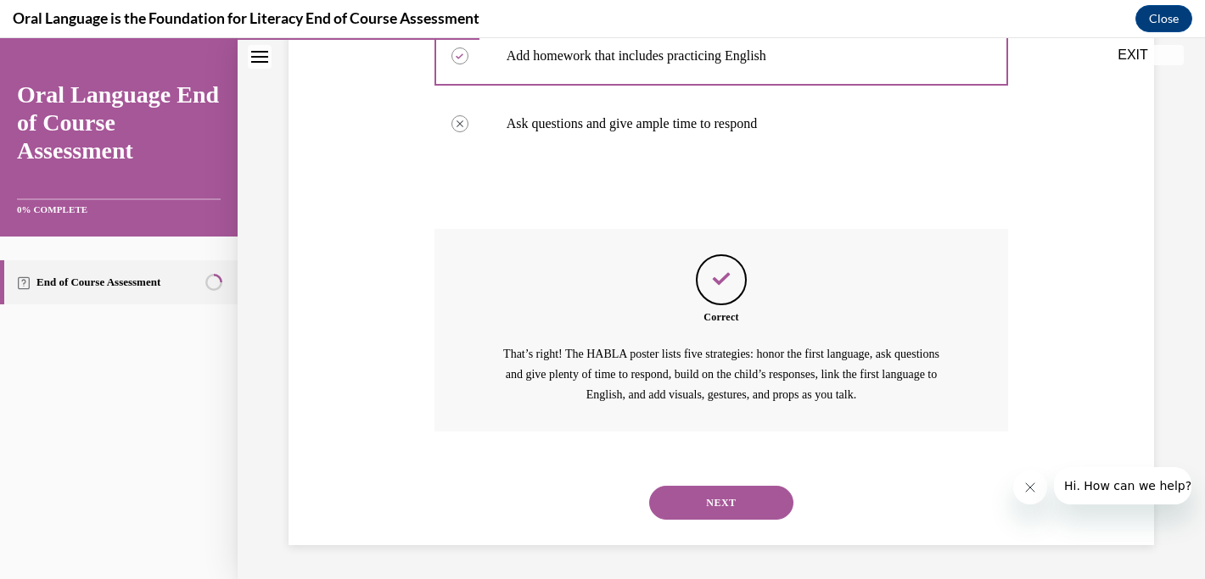
click at [720, 506] on button "NEXT" at bounding box center [721, 503] width 144 height 34
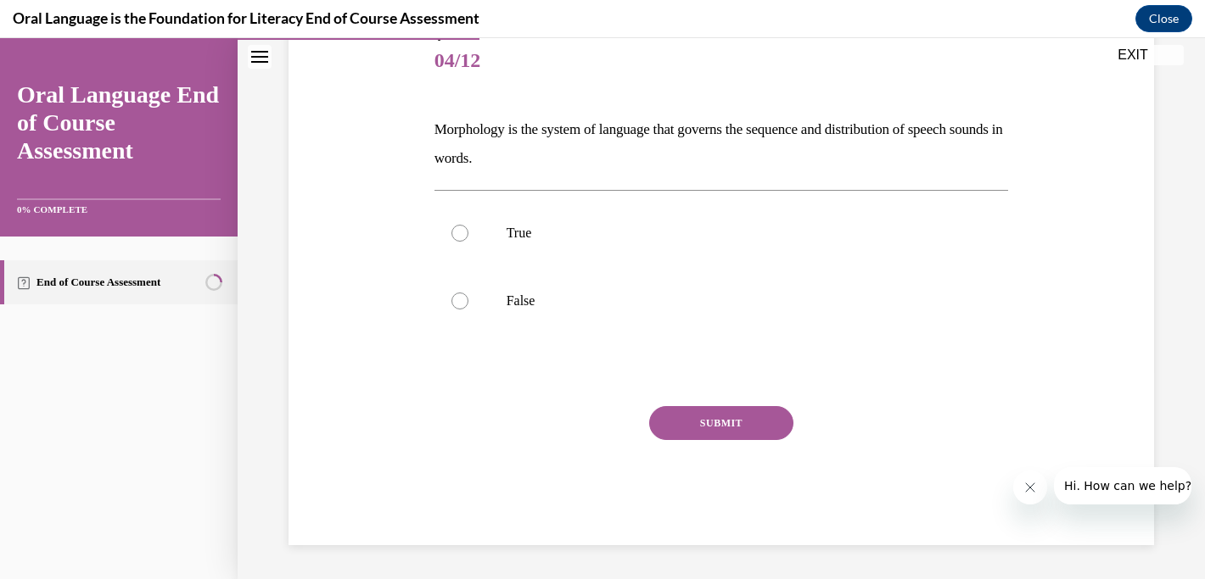
scroll to position [188, 0]
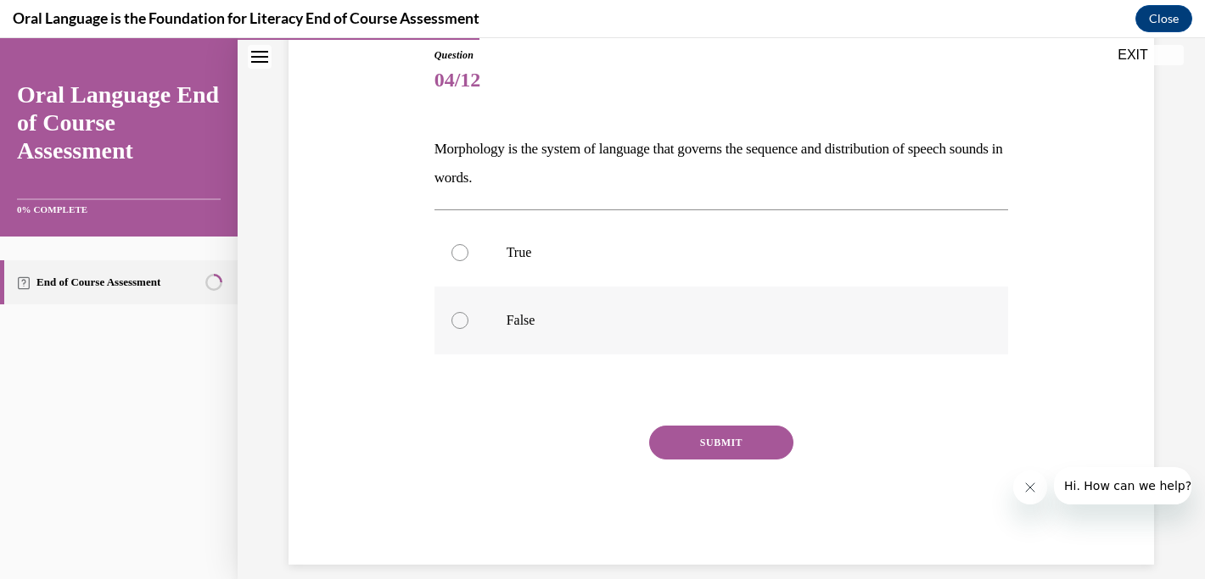
click at [650, 332] on label "False" at bounding box center [721, 321] width 574 height 68
click at [468, 329] on input "False" at bounding box center [459, 320] width 17 height 17
radio input "true"
click at [733, 438] on button "SUBMIT" at bounding box center [721, 443] width 144 height 34
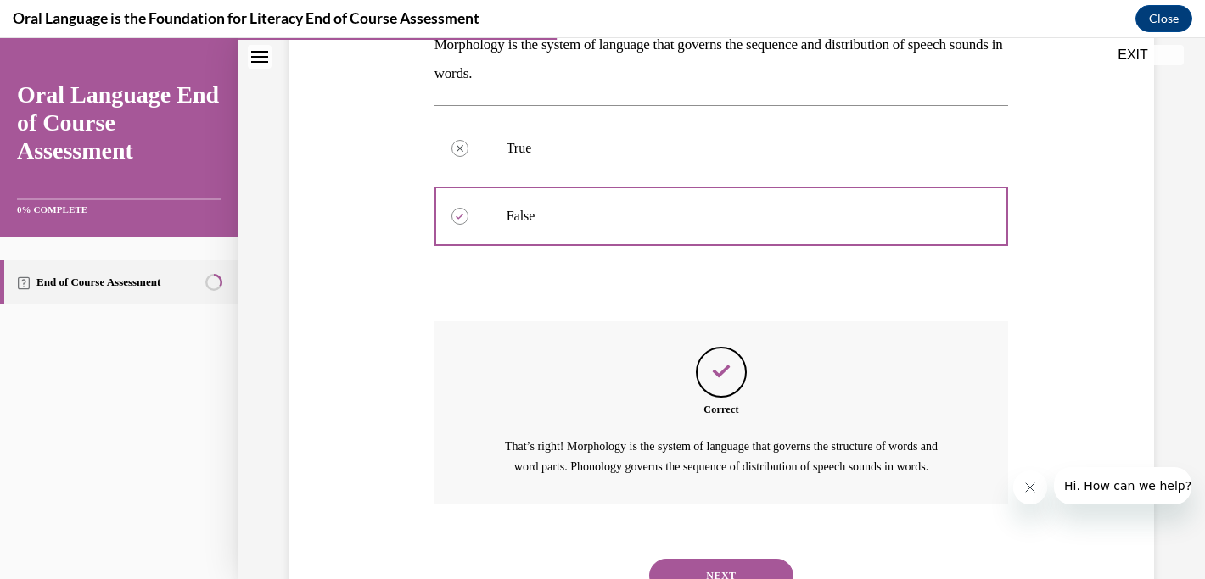
scroll to position [385, 0]
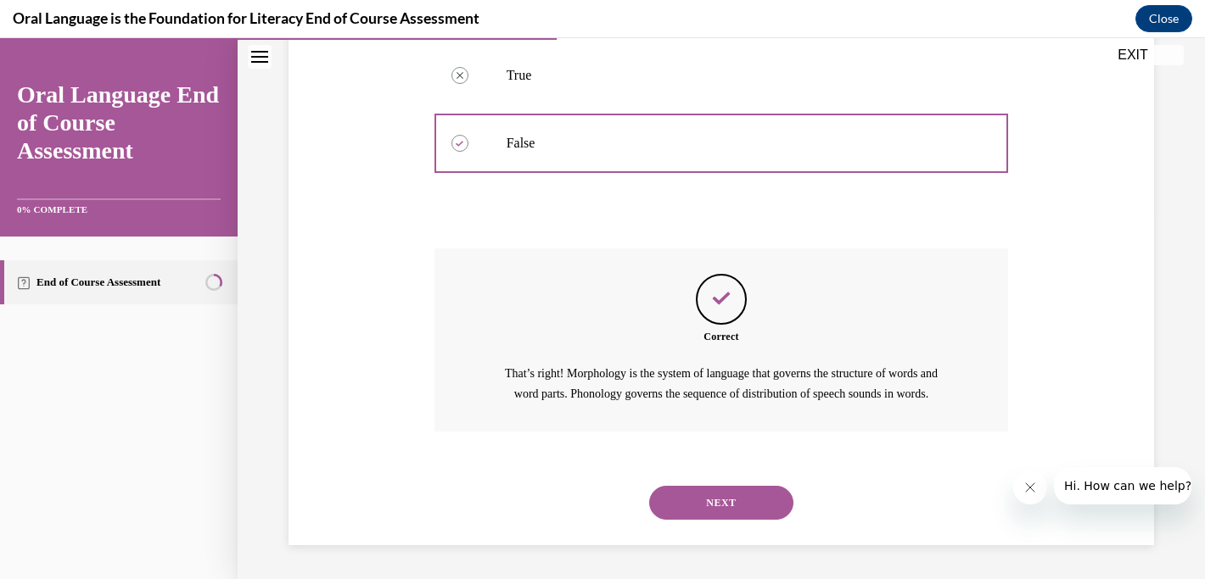
click at [717, 510] on button "NEXT" at bounding box center [721, 503] width 144 height 34
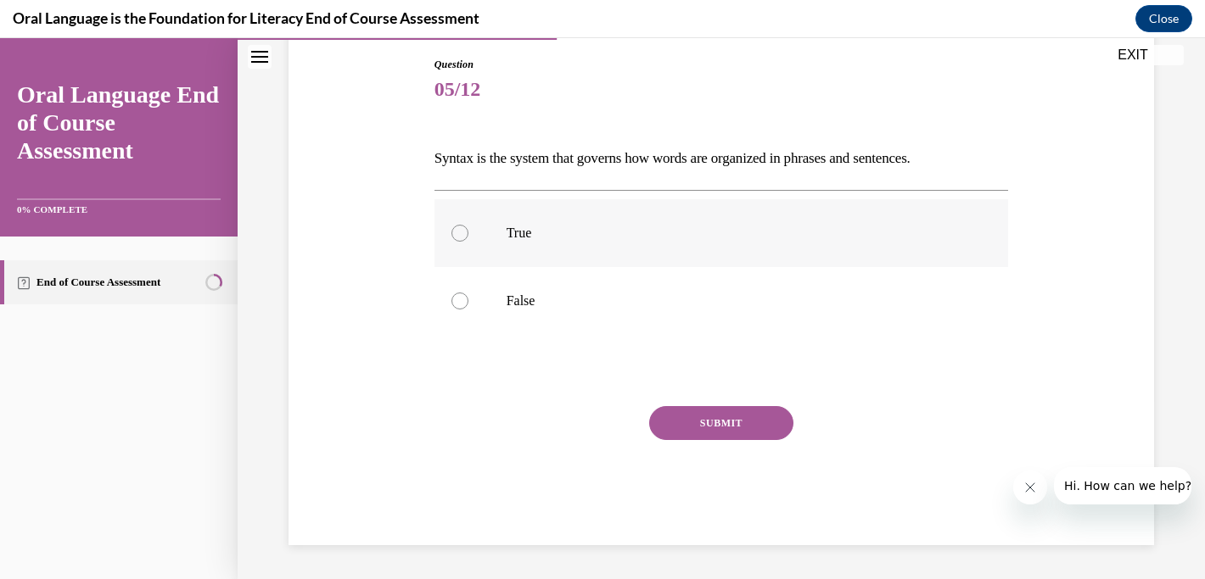
click at [677, 227] on p "True" at bounding box center [736, 233] width 460 height 17
click at [468, 227] on input "True" at bounding box center [459, 233] width 17 height 17
radio input "true"
click at [696, 420] on button "SUBMIT" at bounding box center [721, 423] width 144 height 34
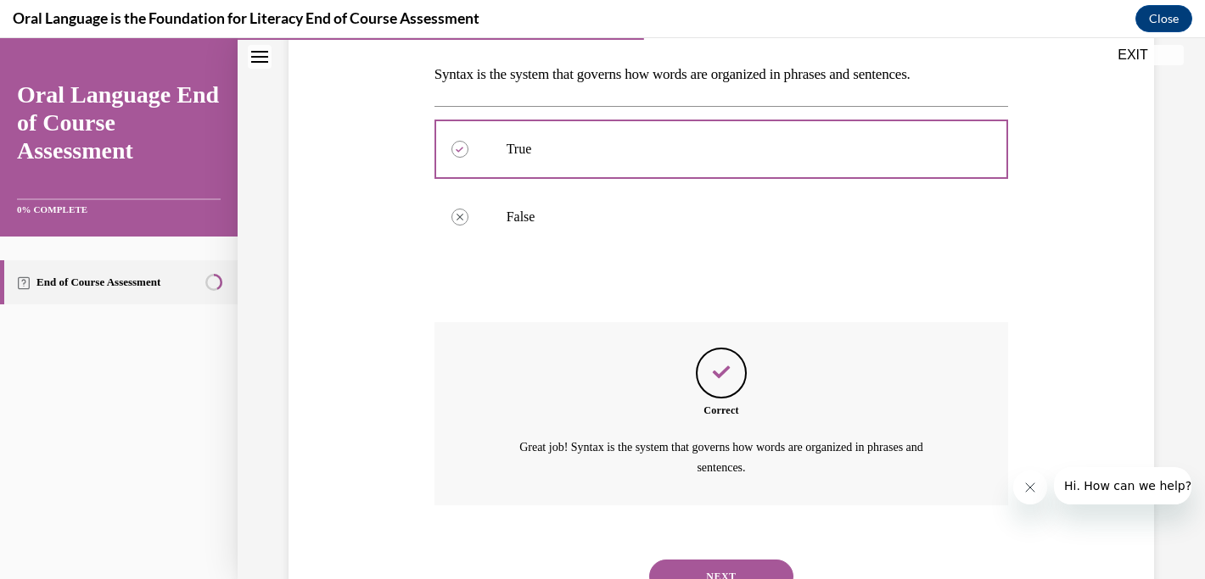
scroll to position [336, 0]
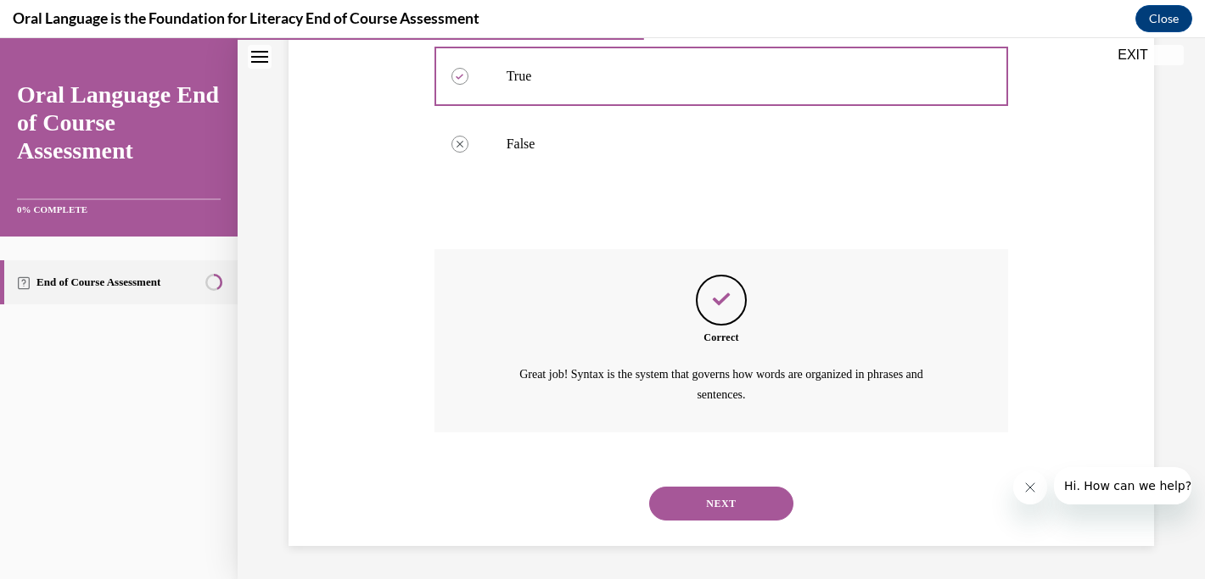
click at [713, 510] on button "NEXT" at bounding box center [721, 504] width 144 height 34
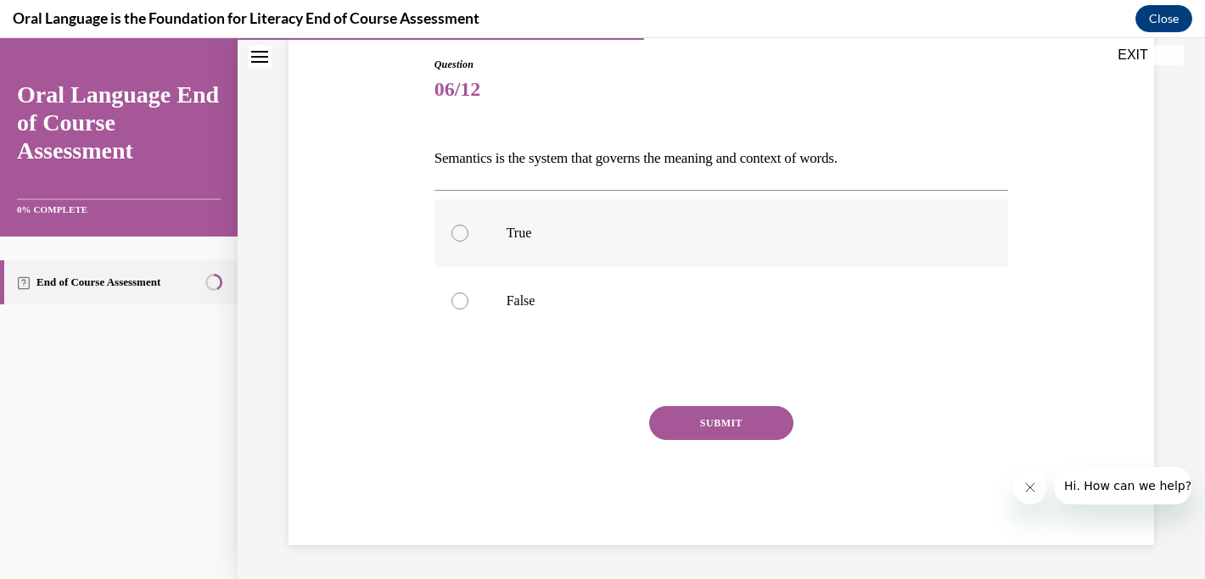
click at [688, 235] on p "True" at bounding box center [736, 233] width 460 height 17
click at [468, 235] on input "True" at bounding box center [459, 233] width 17 height 17
radio input "true"
click at [702, 417] on button "SUBMIT" at bounding box center [721, 423] width 144 height 34
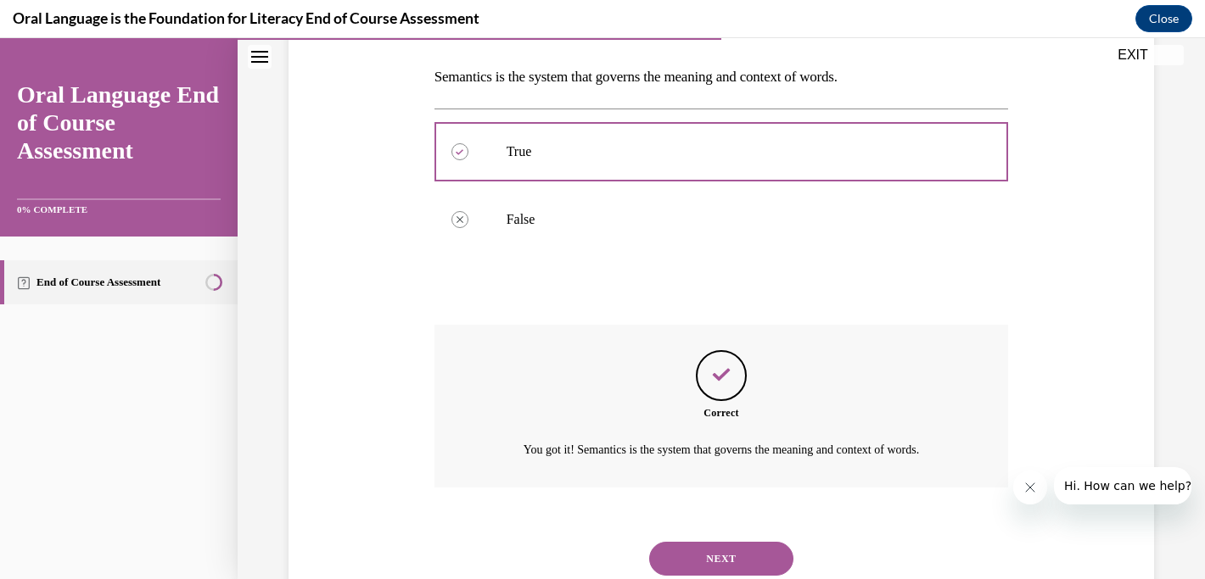
scroll to position [316, 0]
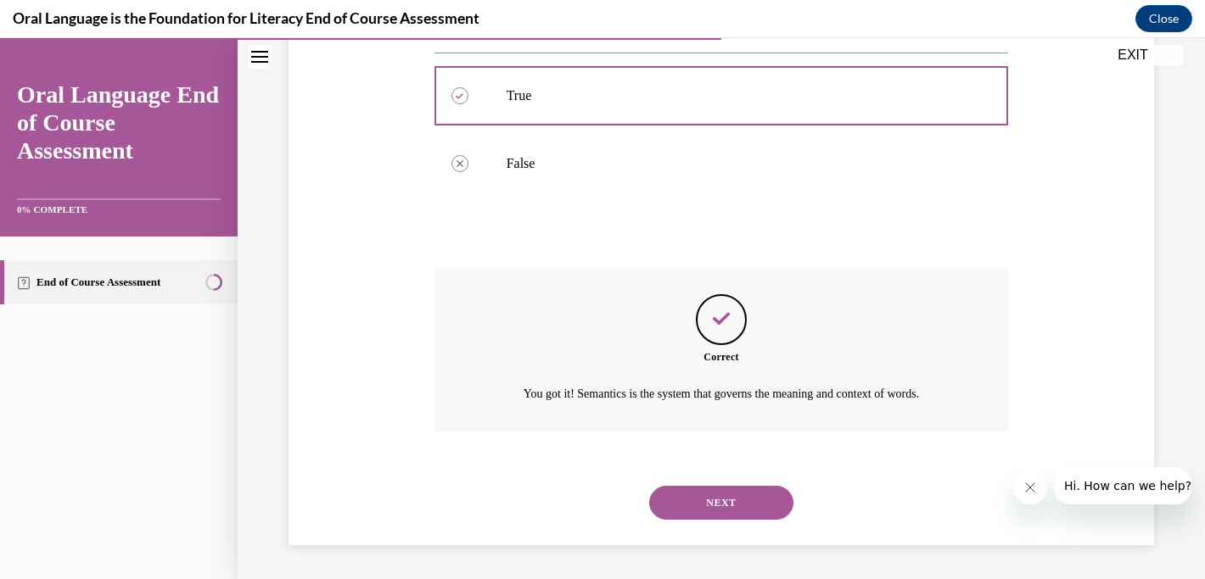
click at [707, 516] on button "NEXT" at bounding box center [721, 503] width 144 height 34
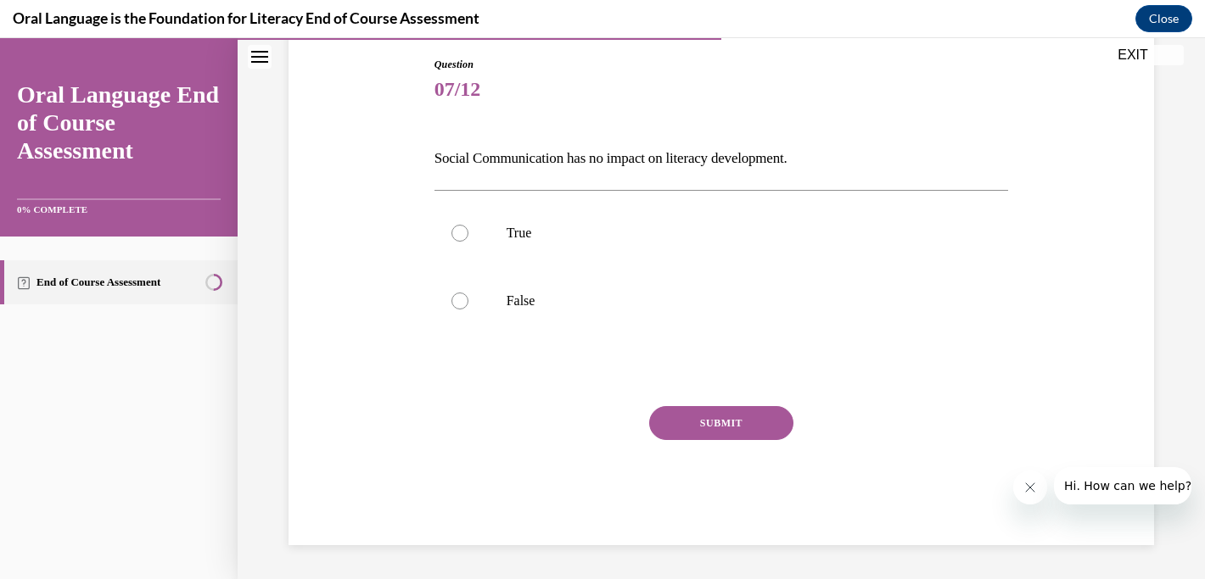
scroll to position [179, 0]
click at [553, 287] on label "False" at bounding box center [721, 301] width 574 height 68
click at [468, 293] on input "False" at bounding box center [459, 301] width 17 height 17
radio input "true"
click at [706, 427] on button "SUBMIT" at bounding box center [721, 423] width 144 height 34
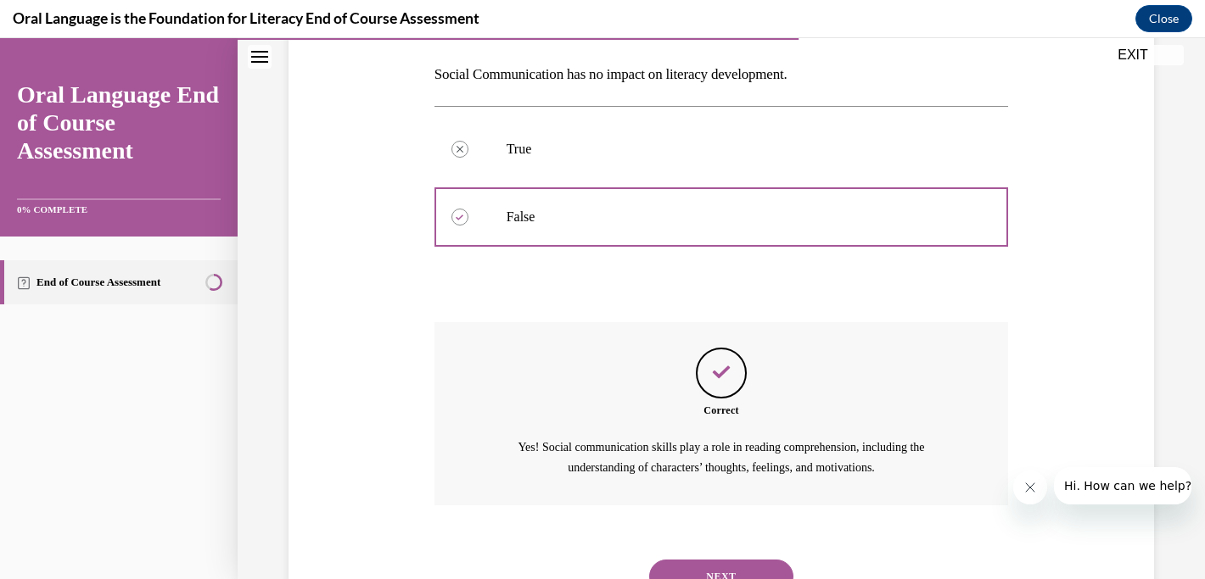
scroll to position [336, 0]
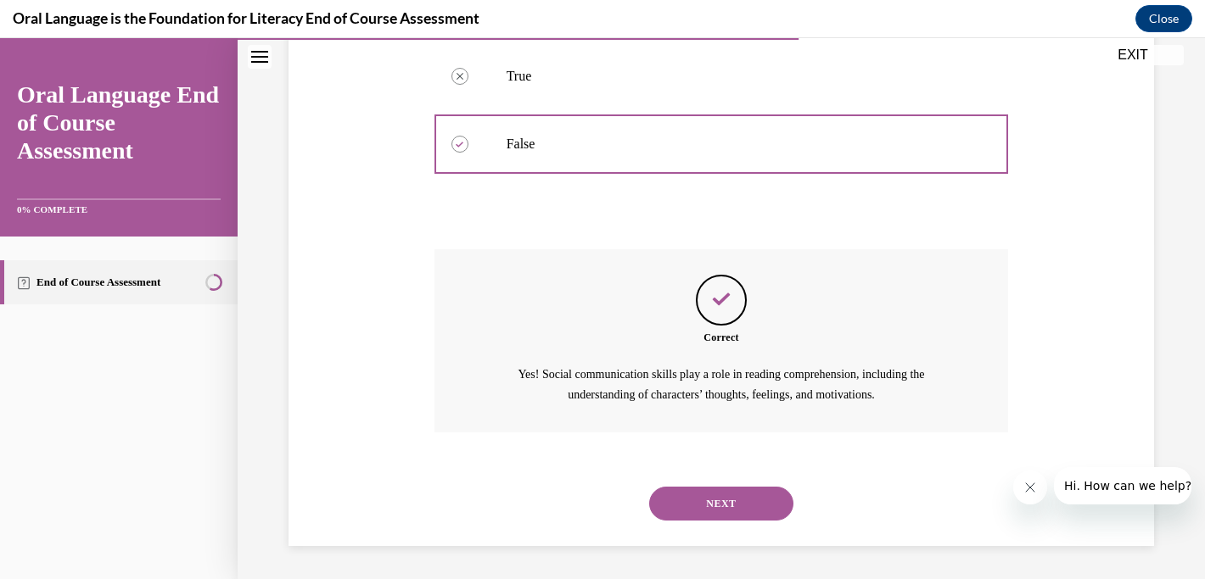
click at [707, 500] on button "NEXT" at bounding box center [721, 504] width 144 height 34
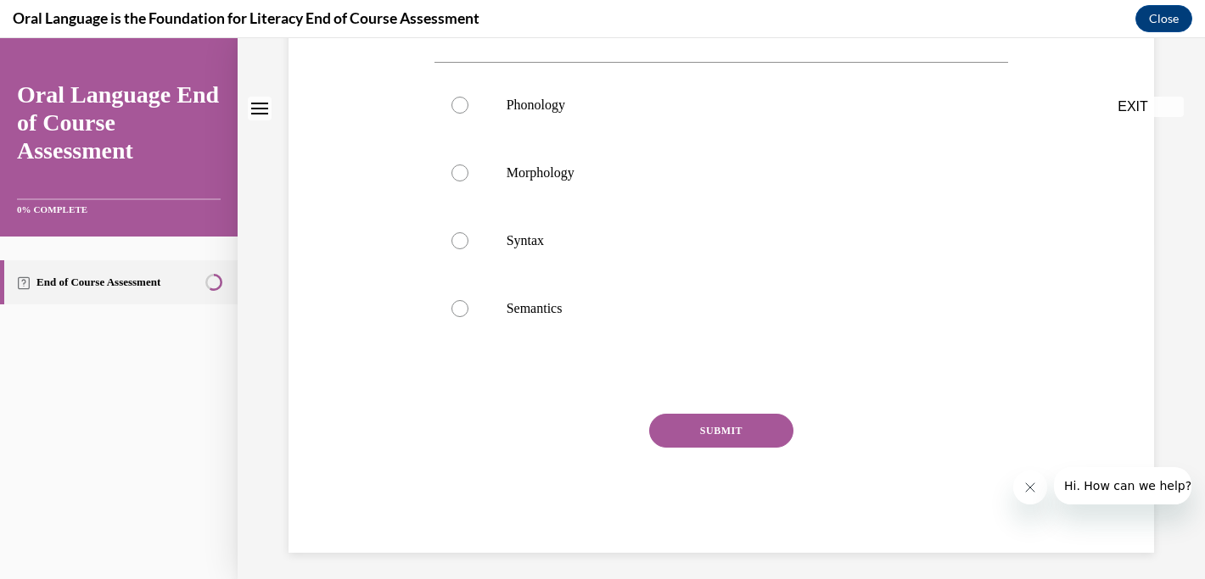
scroll to position [0, 0]
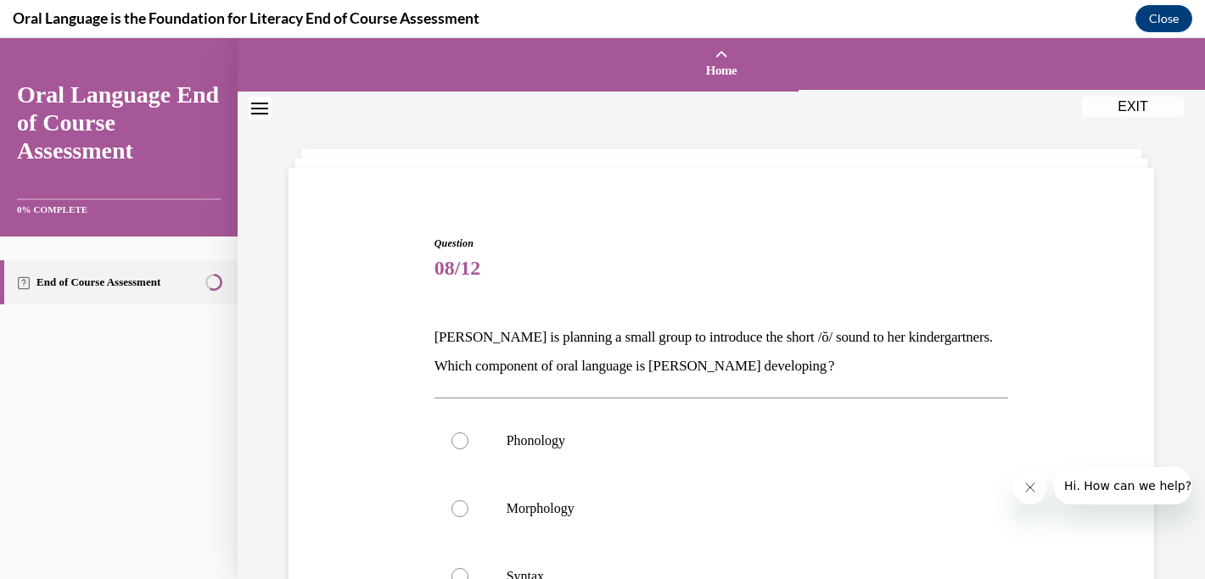
click at [1172, 305] on div "Question 08/12 [PERSON_NAME] is planning a small group to introduce the short /…" at bounding box center [721, 507] width 967 height 831
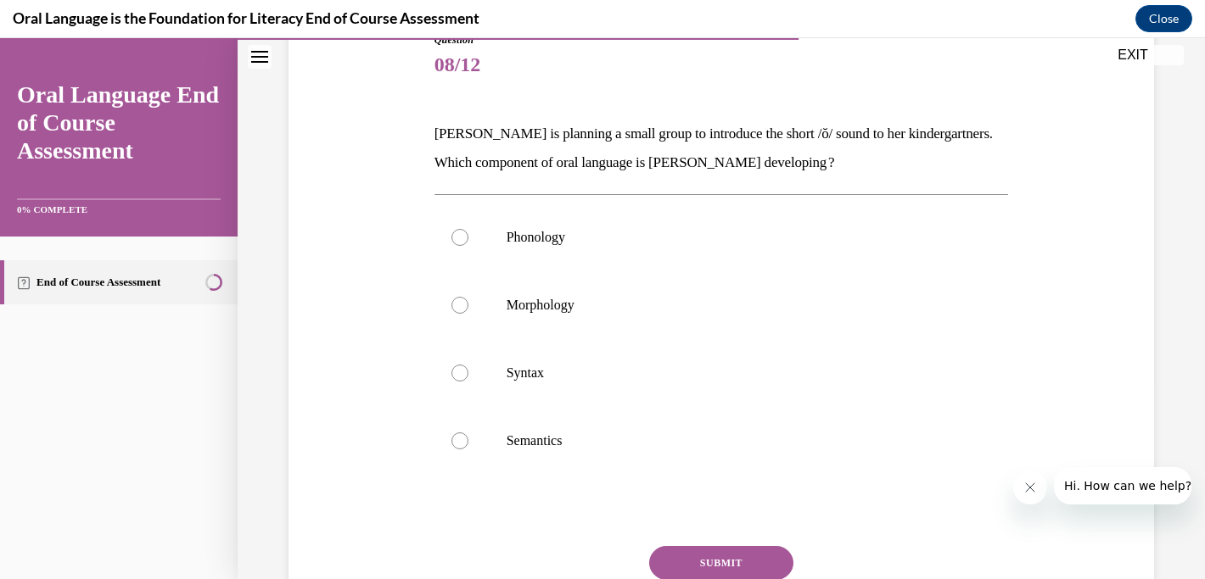
scroll to position [238, 0]
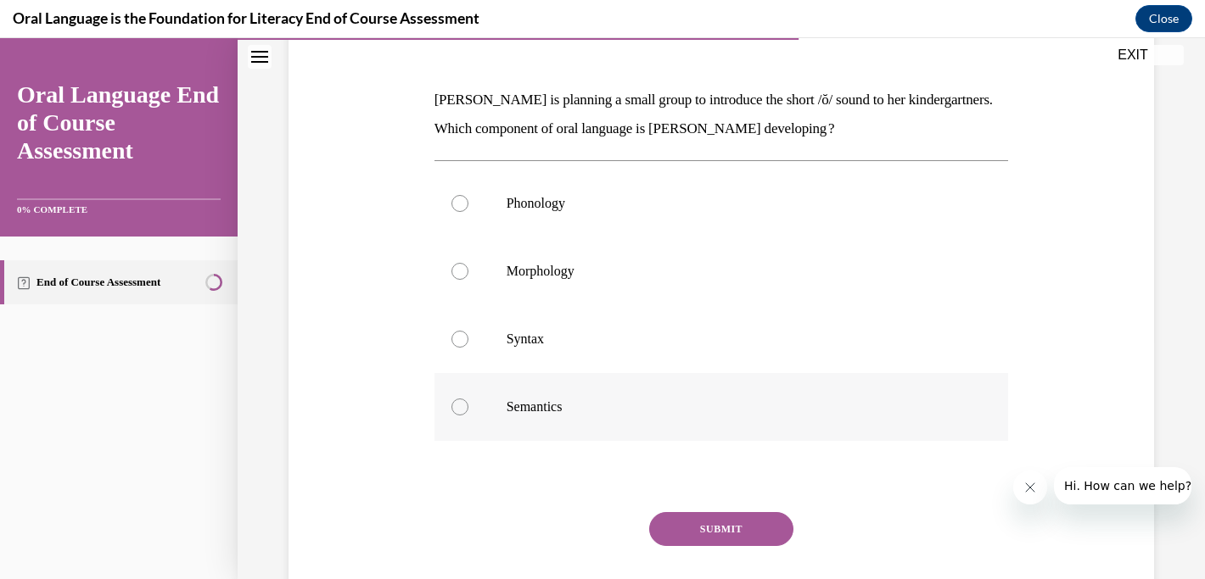
click at [685, 400] on p "Semantics" at bounding box center [736, 407] width 460 height 17
click at [468, 400] on input "Semantics" at bounding box center [459, 407] width 17 height 17
radio input "true"
click at [507, 354] on label "Syntax" at bounding box center [721, 339] width 574 height 68
click at [468, 348] on input "Syntax" at bounding box center [459, 339] width 17 height 17
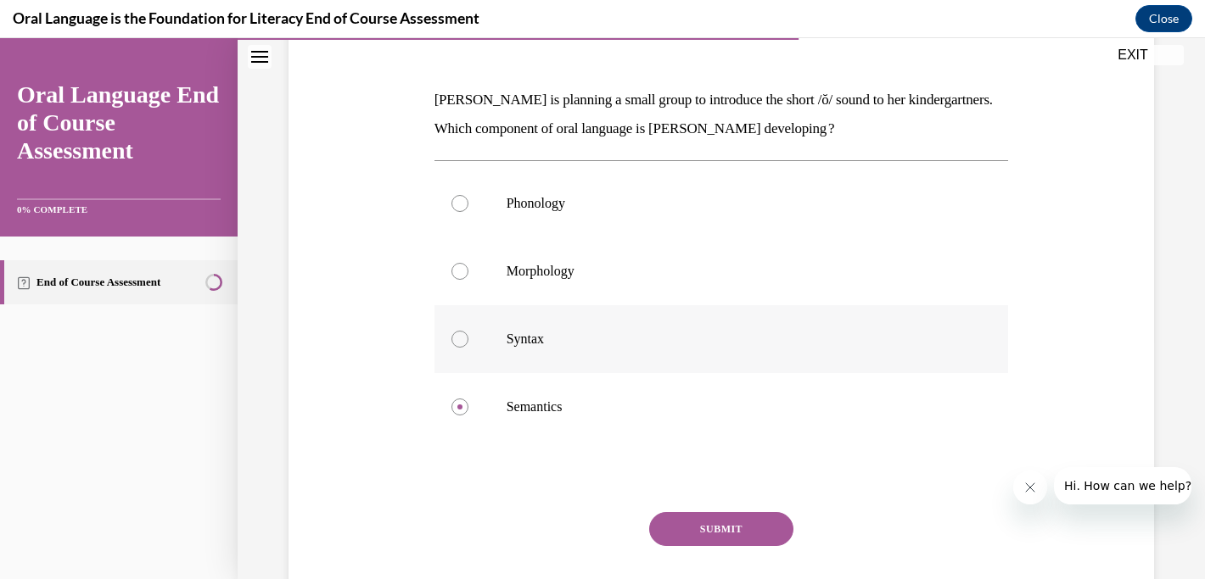
radio input "true"
click at [567, 198] on p "Phonology" at bounding box center [736, 203] width 460 height 17
click at [468, 198] on input "Phonology" at bounding box center [459, 203] width 17 height 17
radio input "true"
click at [693, 526] on button "SUBMIT" at bounding box center [721, 529] width 144 height 34
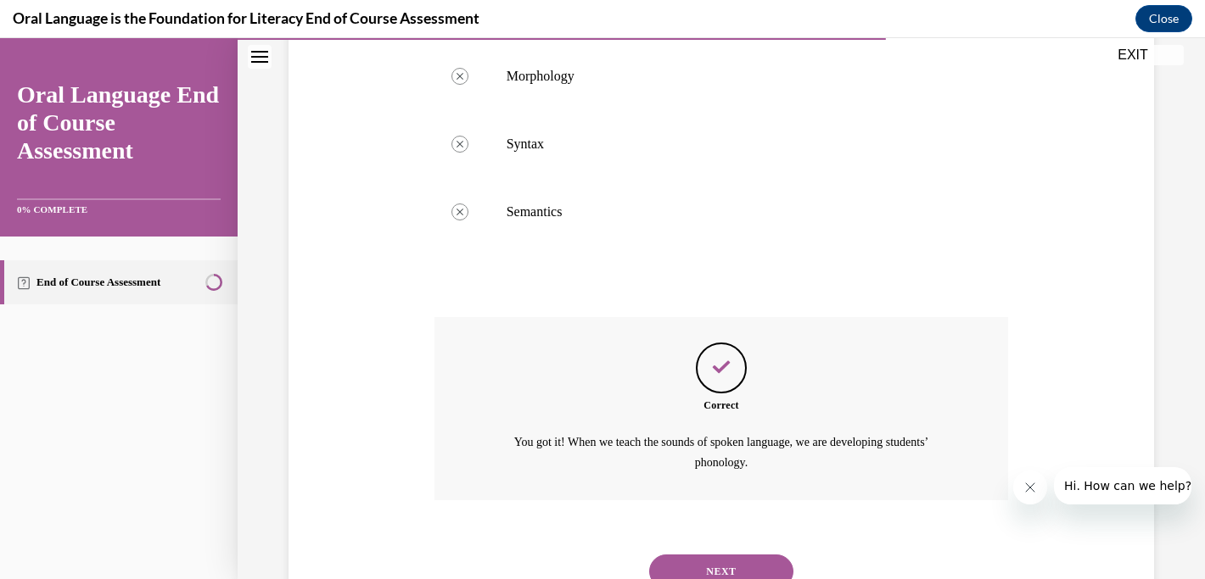
scroll to position [500, 0]
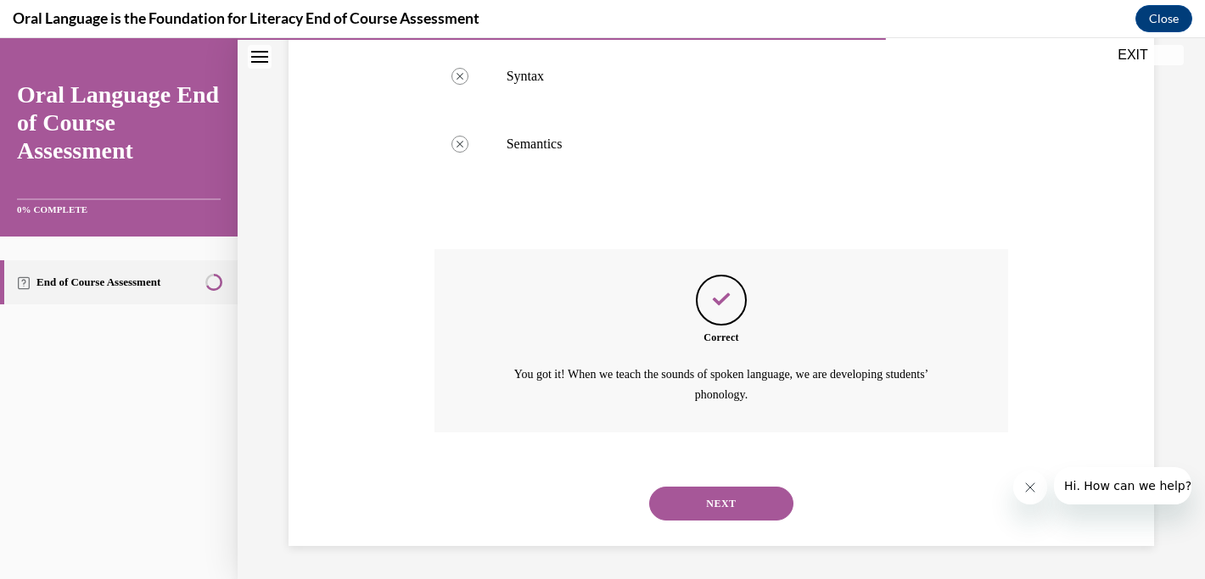
click at [707, 504] on button "NEXT" at bounding box center [721, 504] width 144 height 34
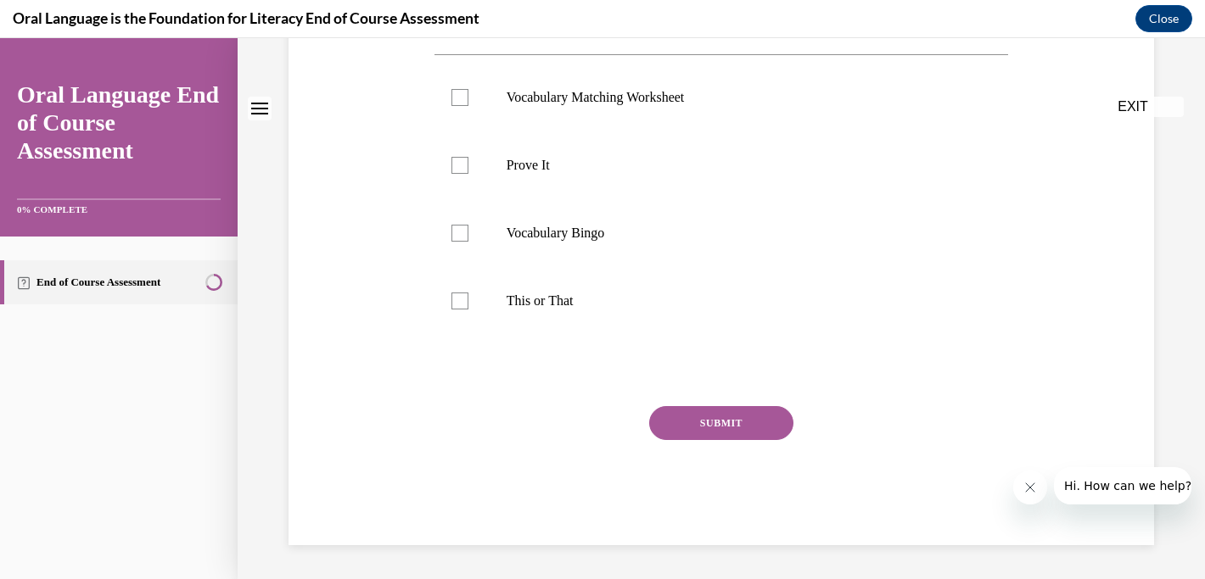
scroll to position [0, 0]
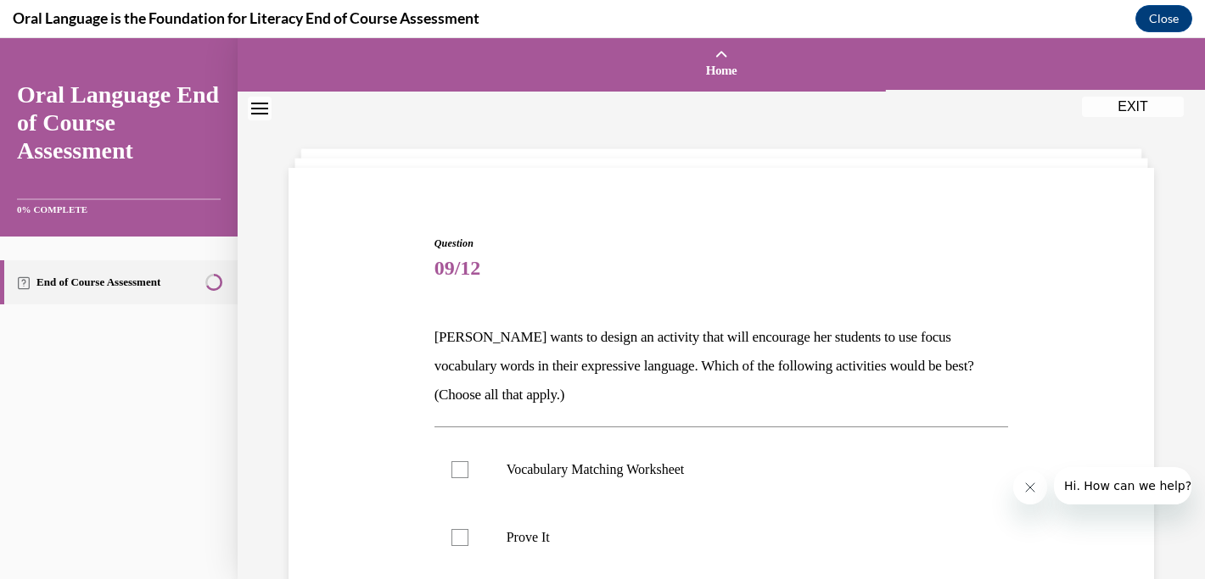
click at [1180, 238] on div "Question 09/12 [PERSON_NAME] wants to design an activity that will encourage he…" at bounding box center [721, 522] width 967 height 860
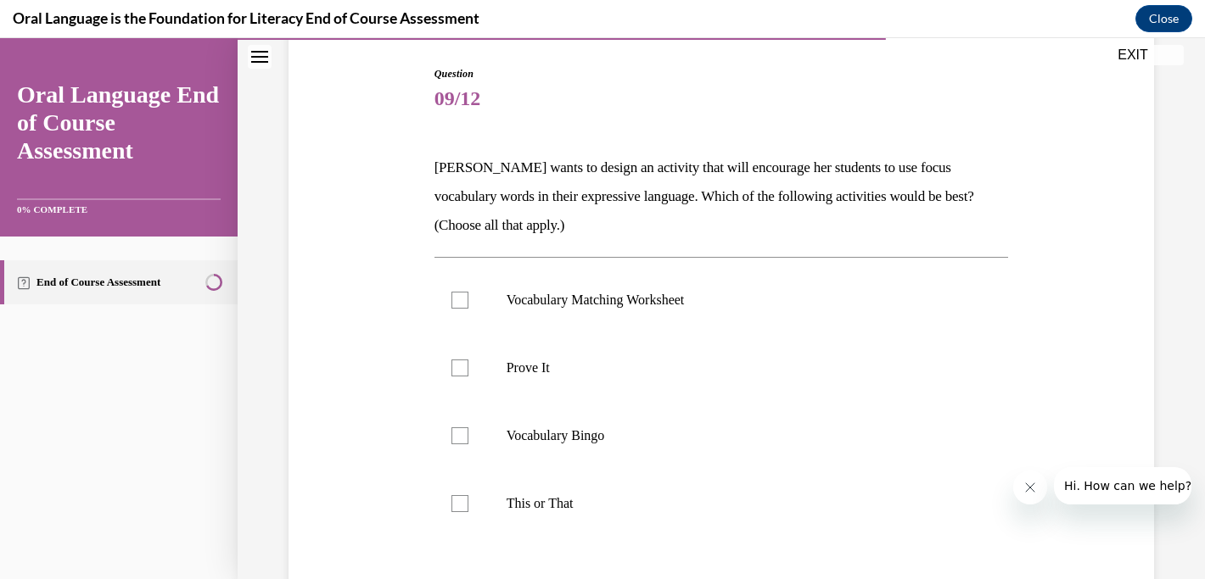
scroll to position [204, 0]
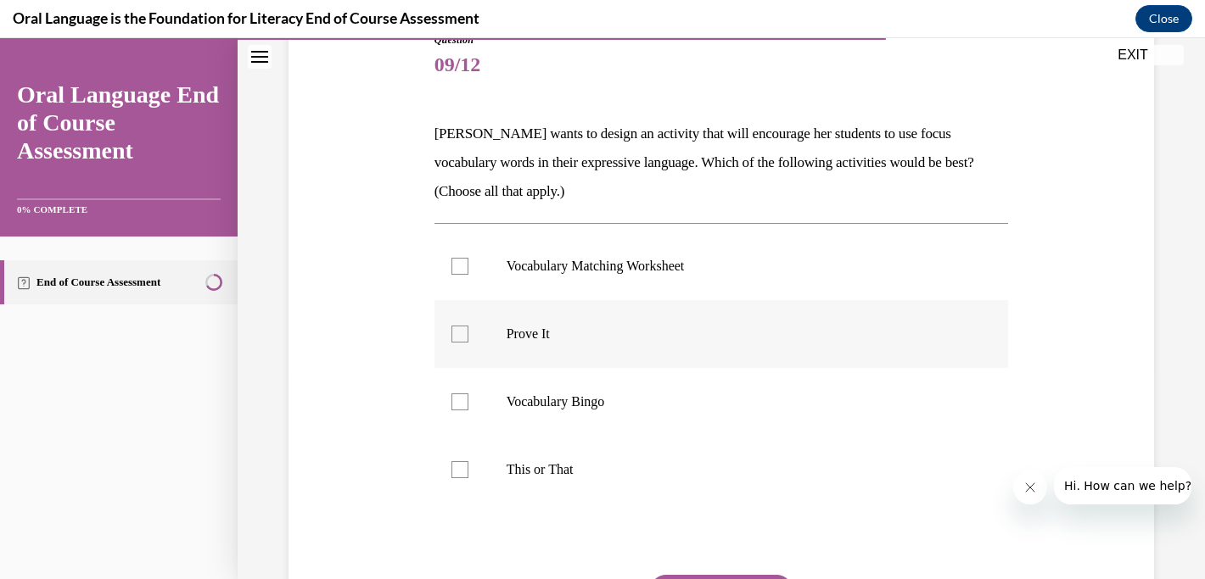
click at [625, 327] on p "Prove It" at bounding box center [736, 334] width 460 height 17
click at [468, 327] on input "Prove It" at bounding box center [459, 334] width 17 height 17
checkbox input "true"
click at [612, 400] on p "Vocabulary Bingo" at bounding box center [736, 402] width 460 height 17
click at [468, 400] on input "Vocabulary Bingo" at bounding box center [459, 402] width 17 height 17
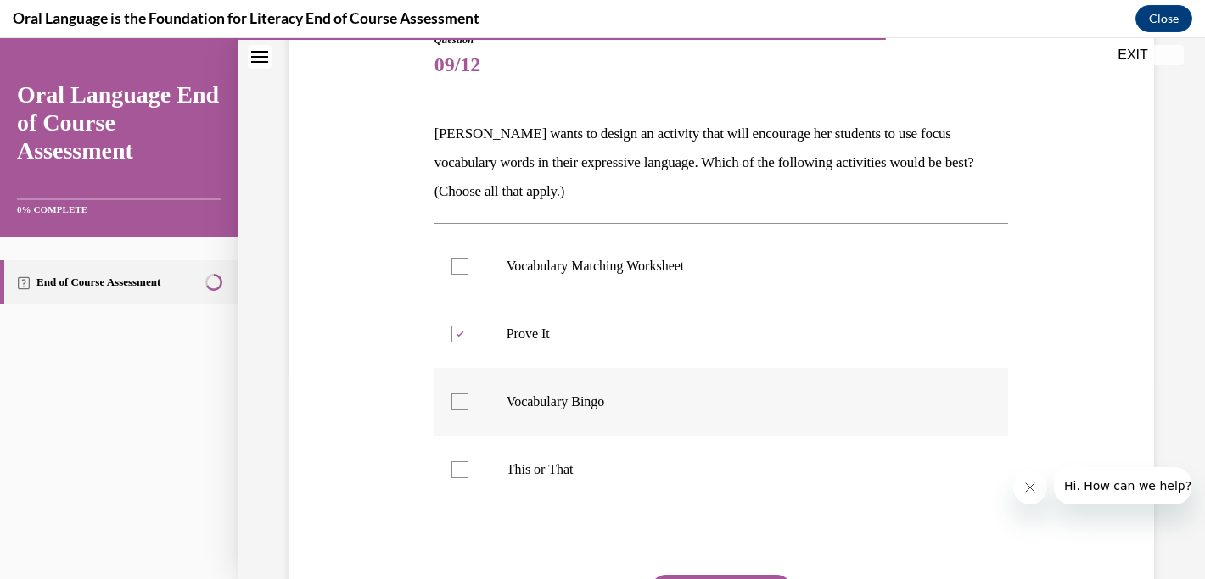
checkbox input "true"
click at [594, 479] on label "This or That" at bounding box center [721, 470] width 574 height 68
click at [468, 478] on input "This or That" at bounding box center [459, 469] width 17 height 17
checkbox input "true"
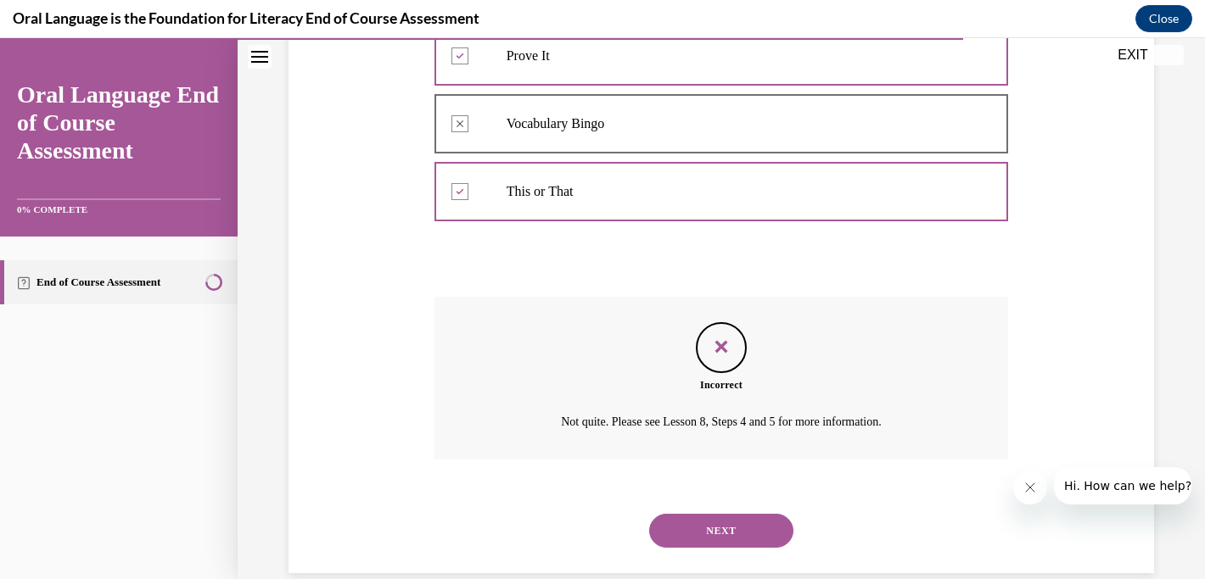
scroll to position [510, 0]
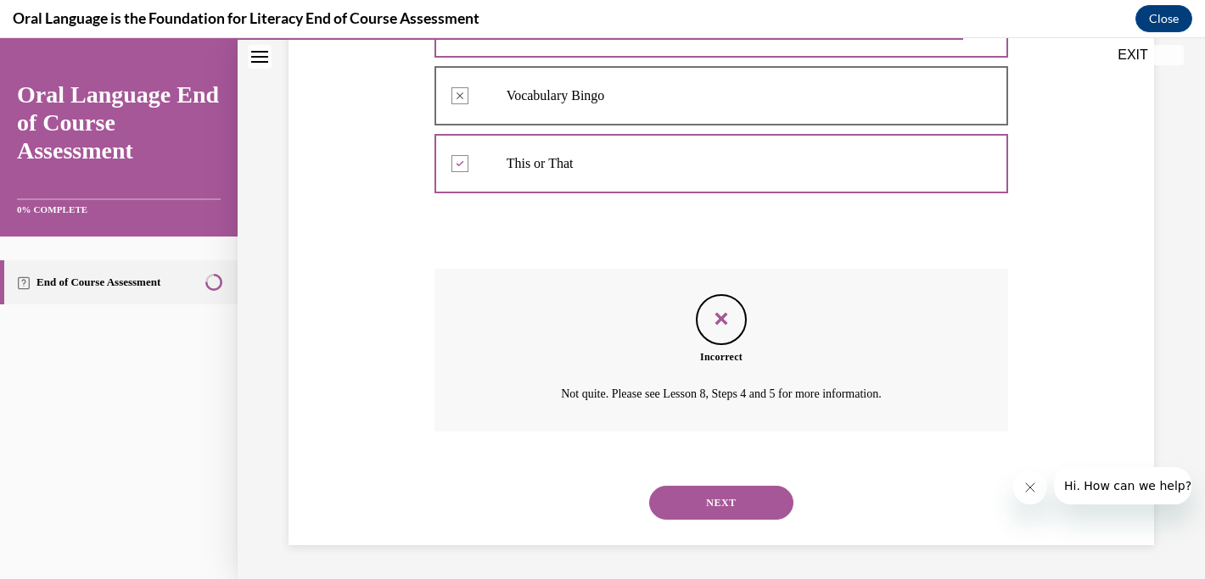
click at [715, 501] on button "NEXT" at bounding box center [721, 503] width 144 height 34
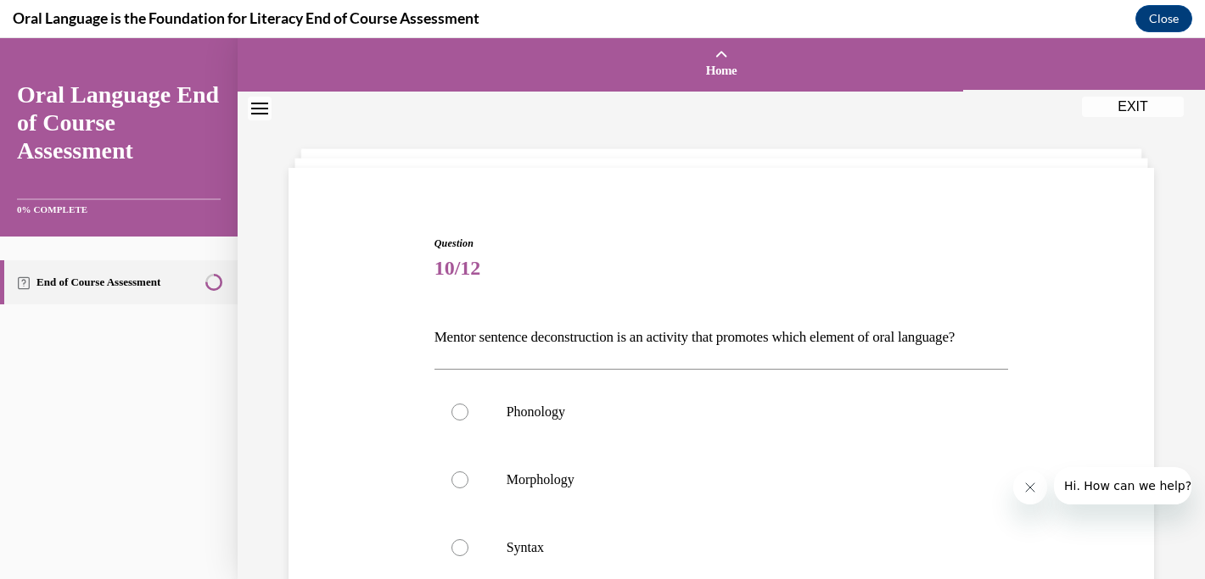
click at [1166, 338] on div "Question 10/12 Mentor sentence deconstruction is an activity that promotes whic…" at bounding box center [721, 493] width 967 height 802
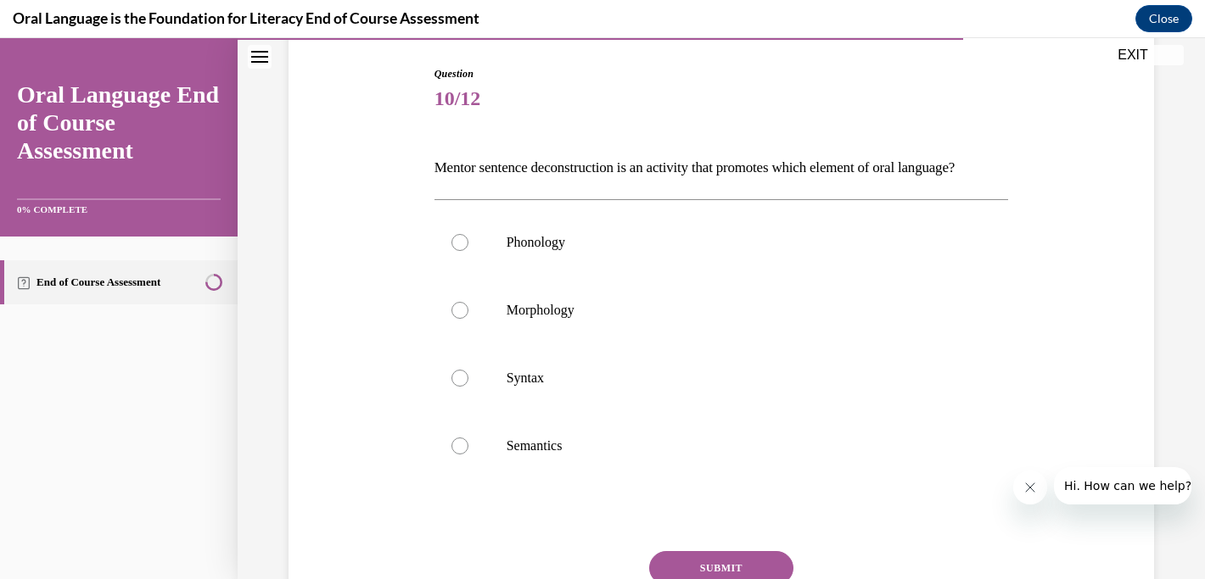
scroll to position [204, 0]
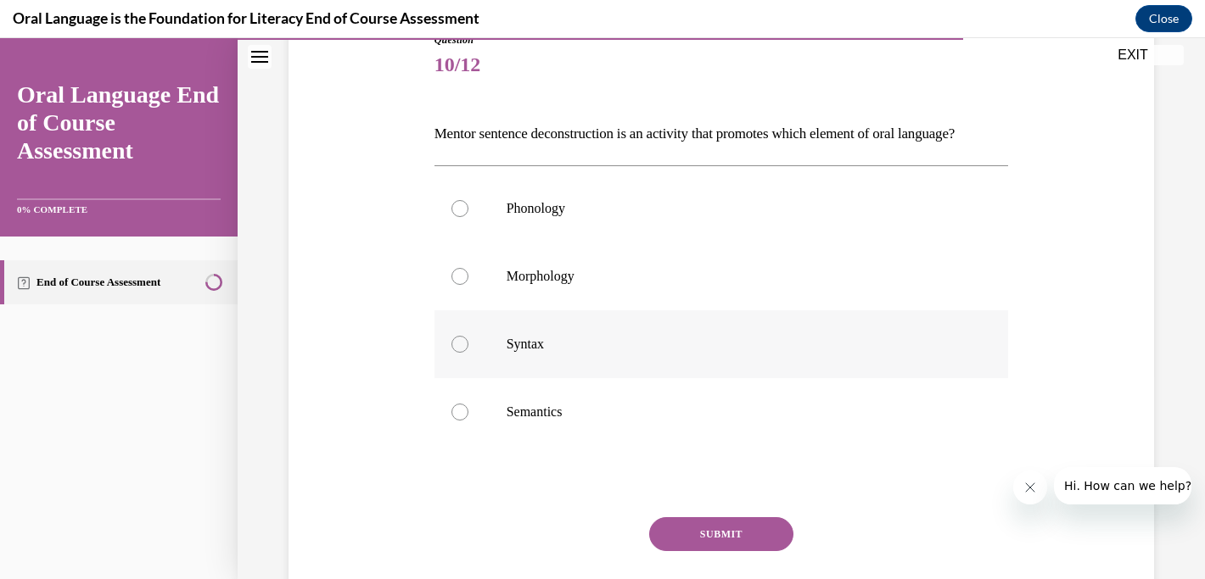
click at [756, 353] on p "Syntax" at bounding box center [736, 344] width 460 height 17
click at [468, 353] on input "Syntax" at bounding box center [459, 344] width 17 height 17
radio input "true"
click at [734, 551] on button "SUBMIT" at bounding box center [721, 534] width 144 height 34
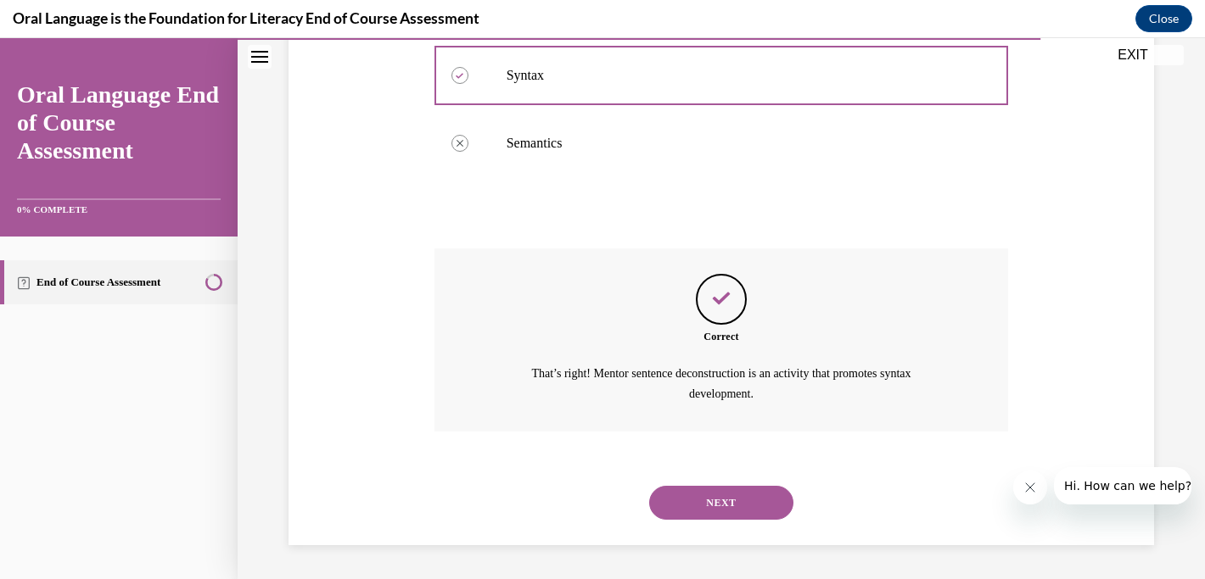
scroll to position [500, 0]
click at [724, 496] on button "NEXT" at bounding box center [721, 503] width 144 height 34
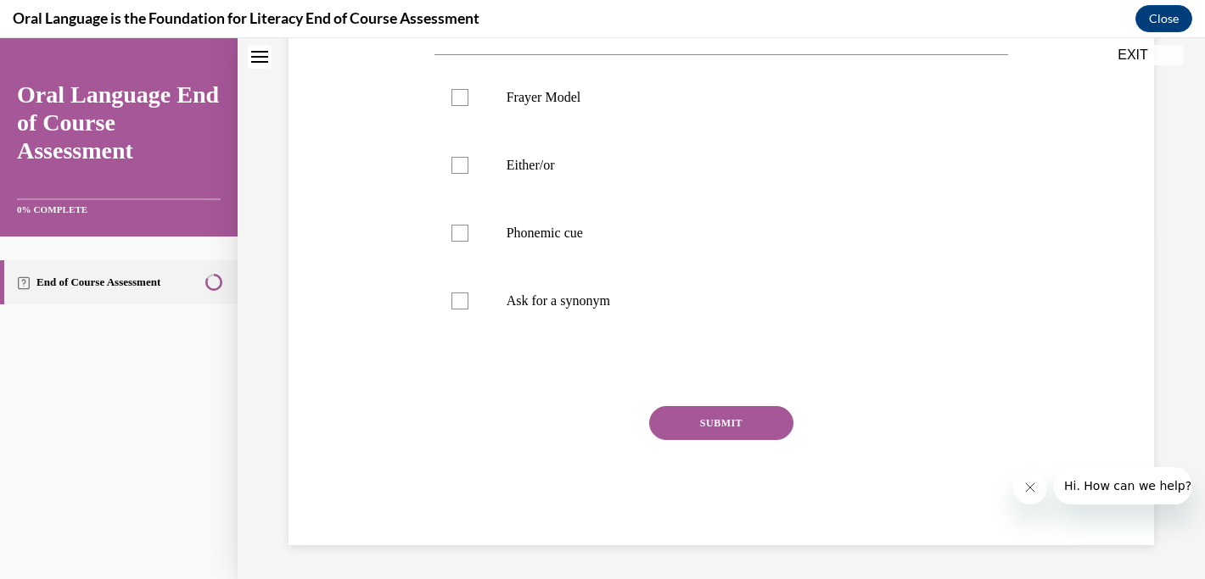
scroll to position [0, 0]
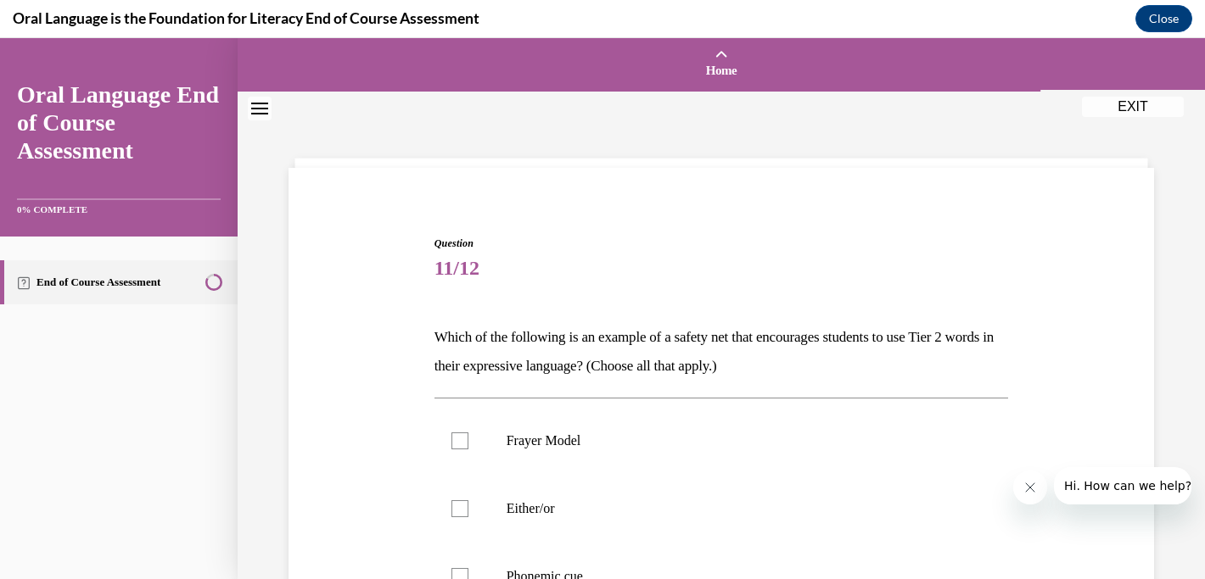
click at [1181, 267] on div "Question 11/12 Which of the following is an example of a safety net that encour…" at bounding box center [721, 507] width 967 height 831
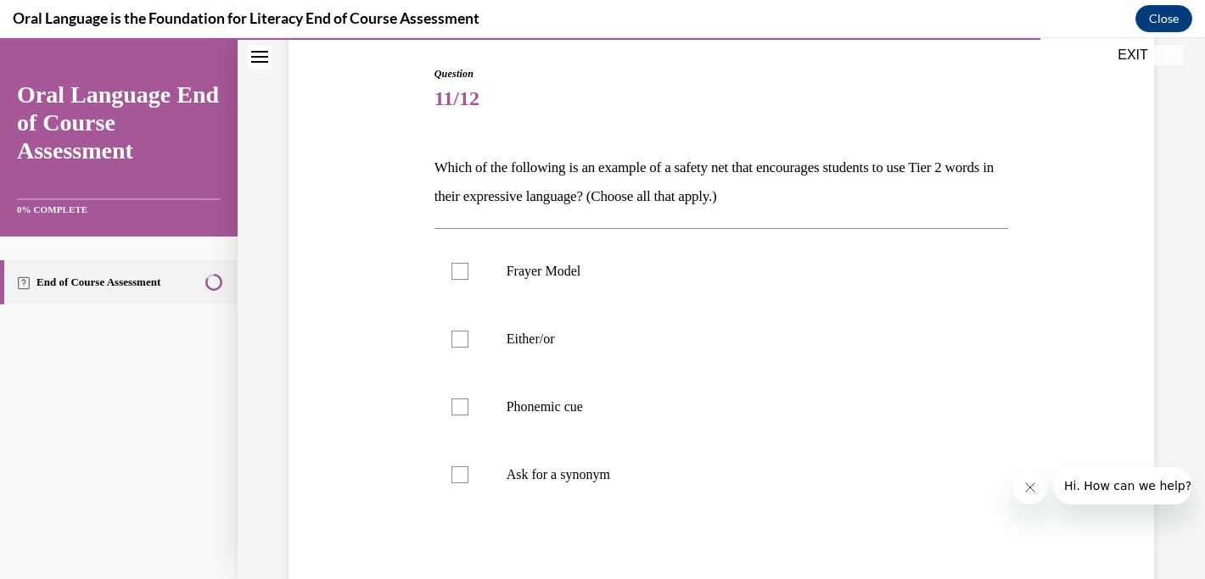
scroll to position [204, 0]
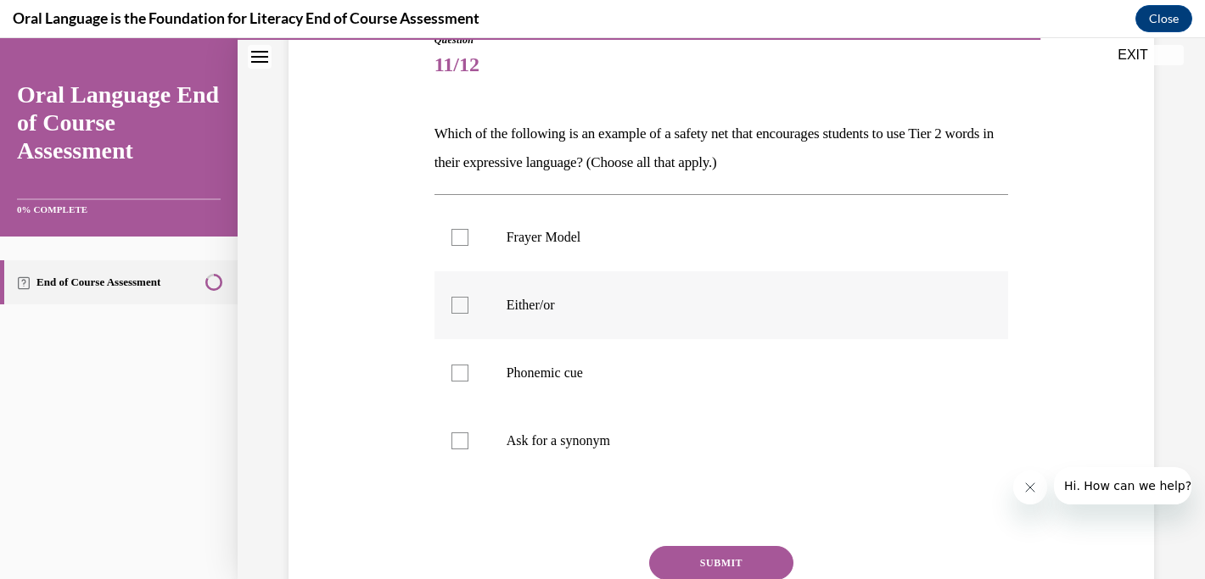
click at [612, 311] on p "Either/or" at bounding box center [736, 305] width 460 height 17
click at [468, 311] on input "Either/or" at bounding box center [459, 305] width 17 height 17
checkbox input "true"
click at [567, 363] on label "Phonemic cue" at bounding box center [721, 373] width 574 height 68
click at [468, 365] on input "Phonemic cue" at bounding box center [459, 373] width 17 height 17
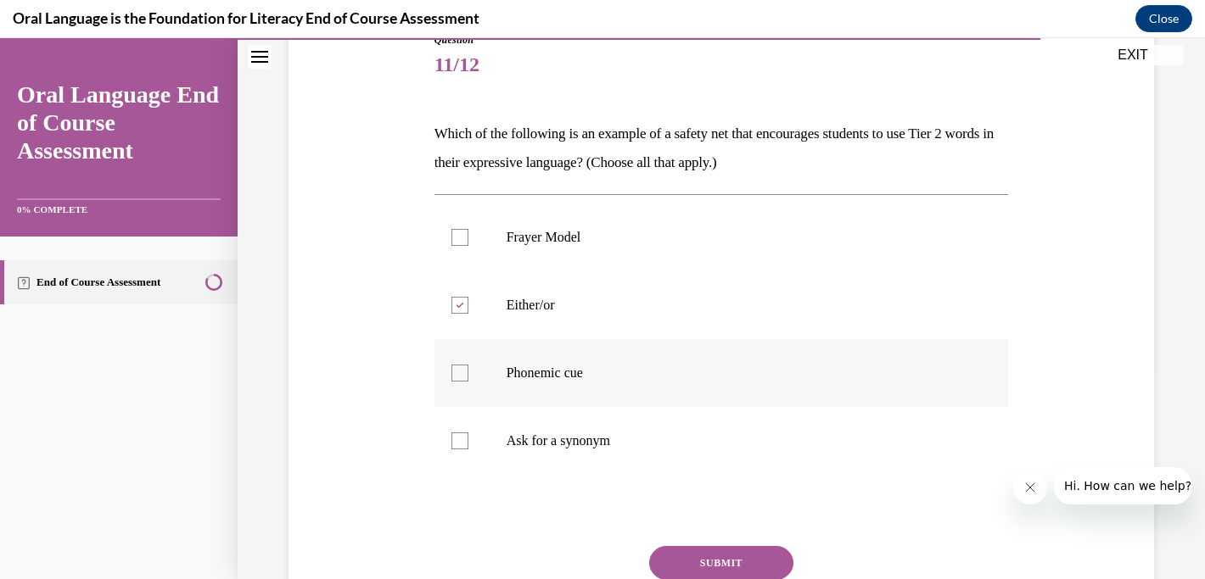
checkbox input "true"
click at [581, 450] on label "Ask for a synonym" at bounding box center [721, 441] width 574 height 68
click at [468, 450] on input "Ask for a synonym" at bounding box center [459, 441] width 17 height 17
checkbox input "true"
click at [749, 560] on button "SUBMIT" at bounding box center [721, 563] width 144 height 34
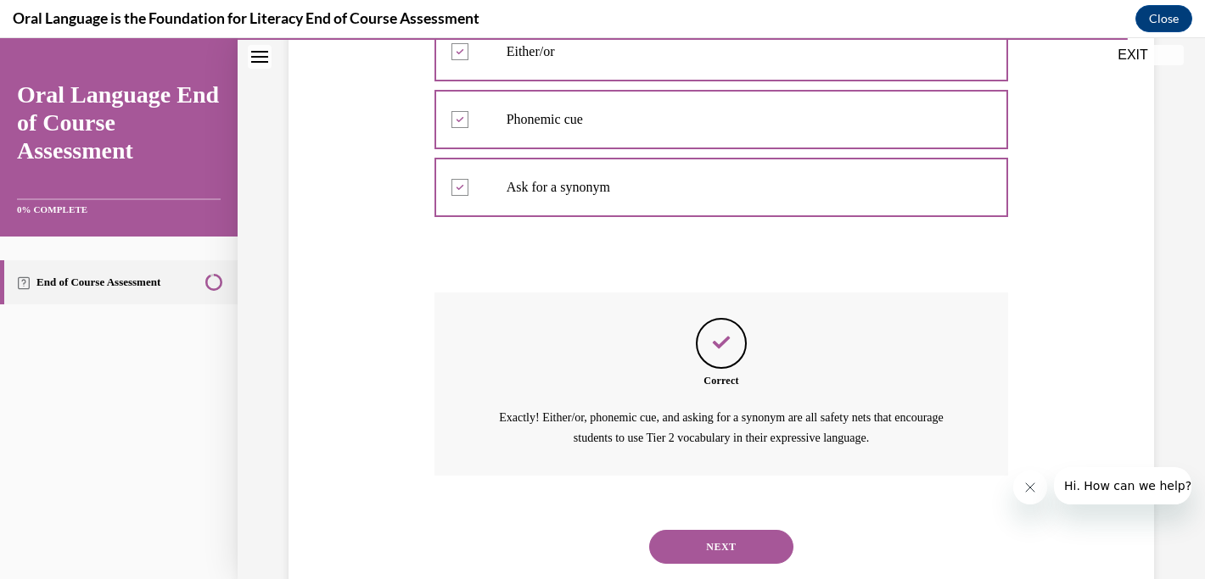
scroll to position [500, 0]
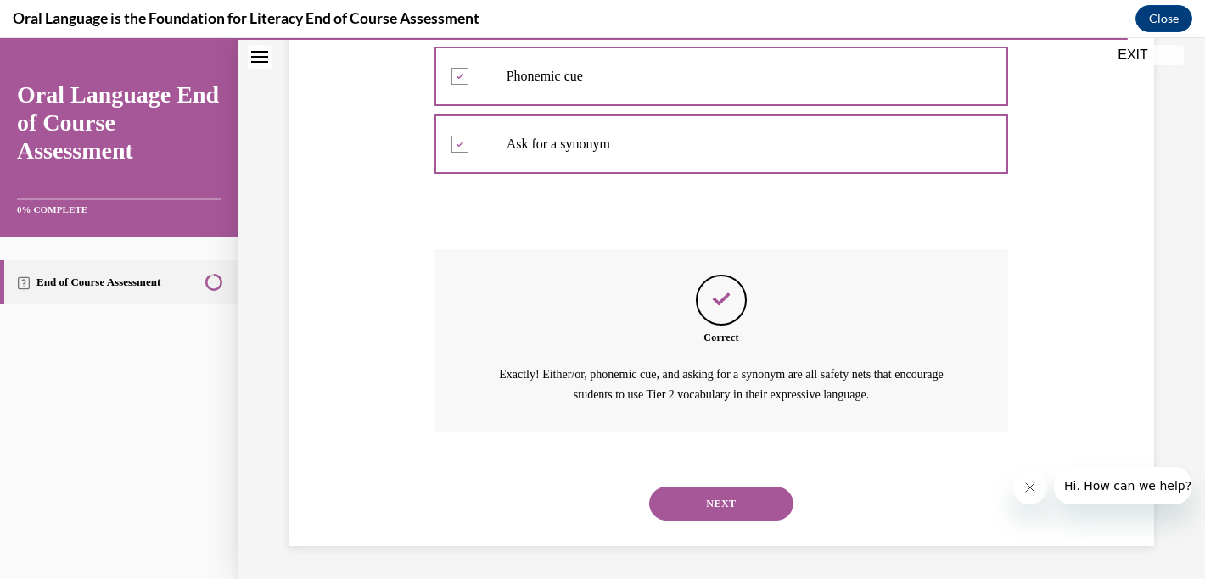
click at [739, 489] on button "NEXT" at bounding box center [721, 504] width 144 height 34
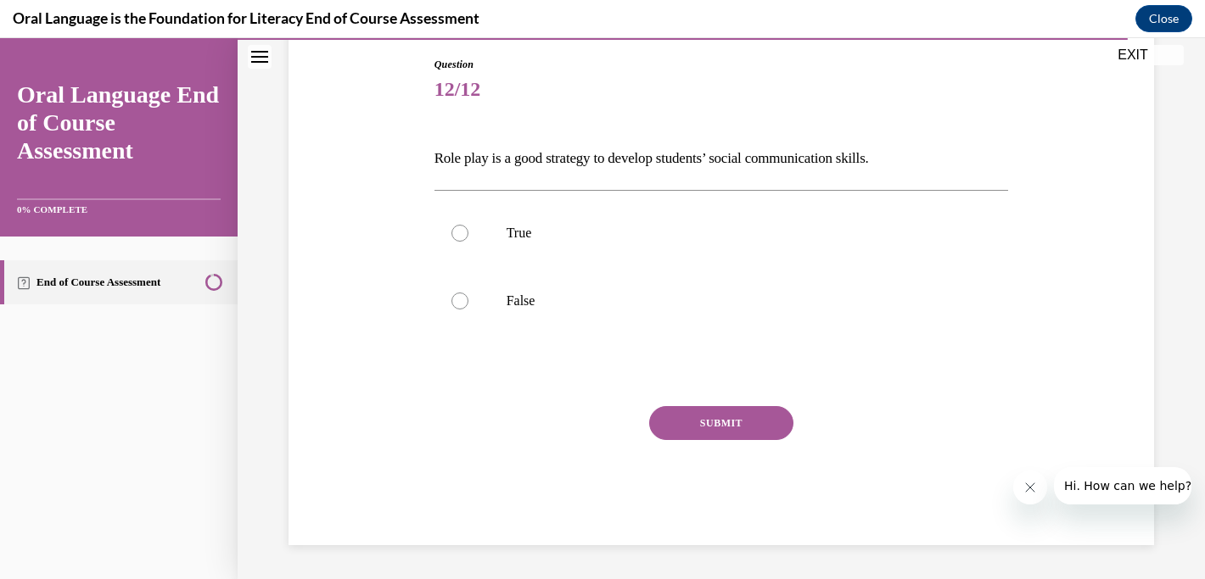
scroll to position [179, 0]
click at [685, 238] on p "True" at bounding box center [736, 233] width 460 height 17
click at [468, 238] on input "True" at bounding box center [459, 233] width 17 height 17
radio input "true"
click at [748, 431] on button "SUBMIT" at bounding box center [721, 423] width 144 height 34
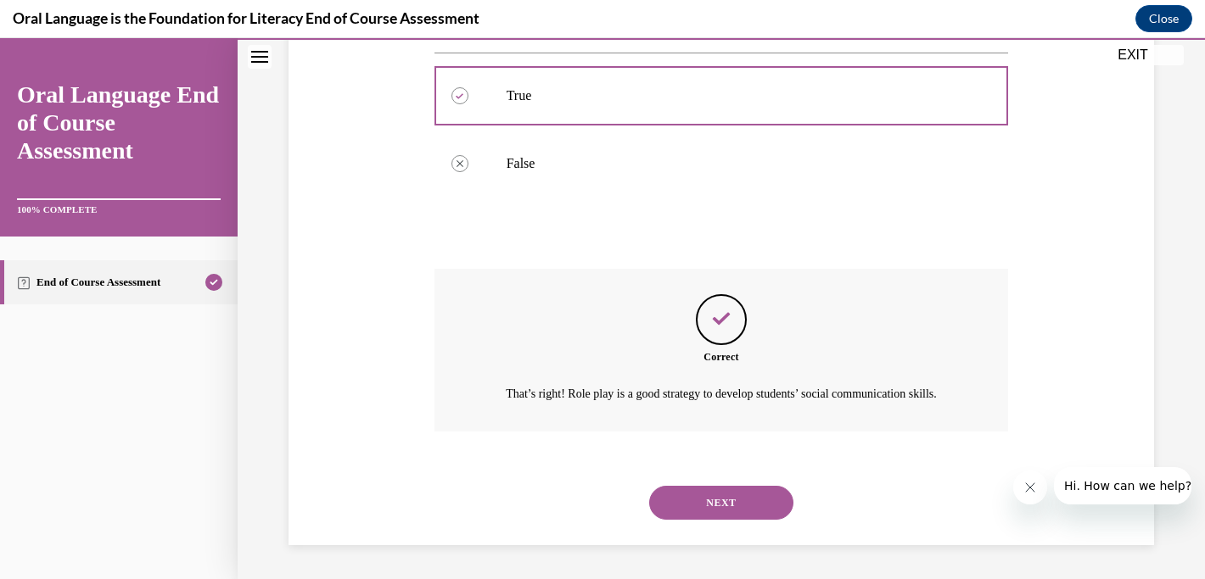
scroll to position [336, 0]
click at [755, 507] on button "NEXT" at bounding box center [721, 503] width 144 height 34
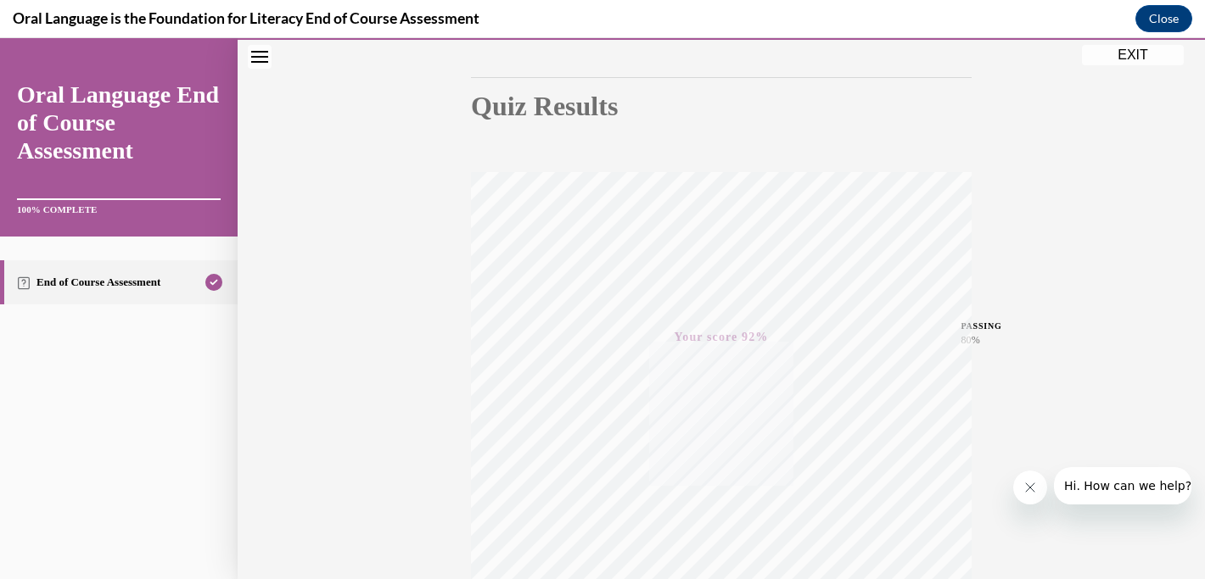
scroll to position [193, 0]
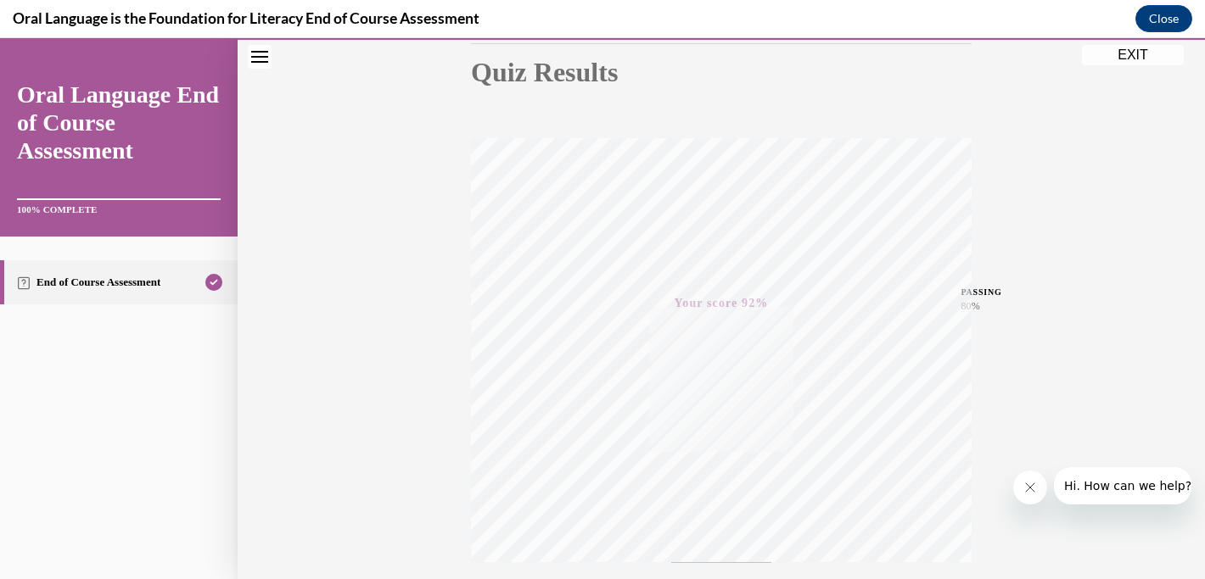
click at [336, 152] on div "Quiz Results PASSING 80% Your score 92% Passed PASSING 80% Your score Your scor…" at bounding box center [721, 307] width 967 height 816
click at [260, 57] on icon "Close navigation menu" at bounding box center [259, 57] width 17 height 12
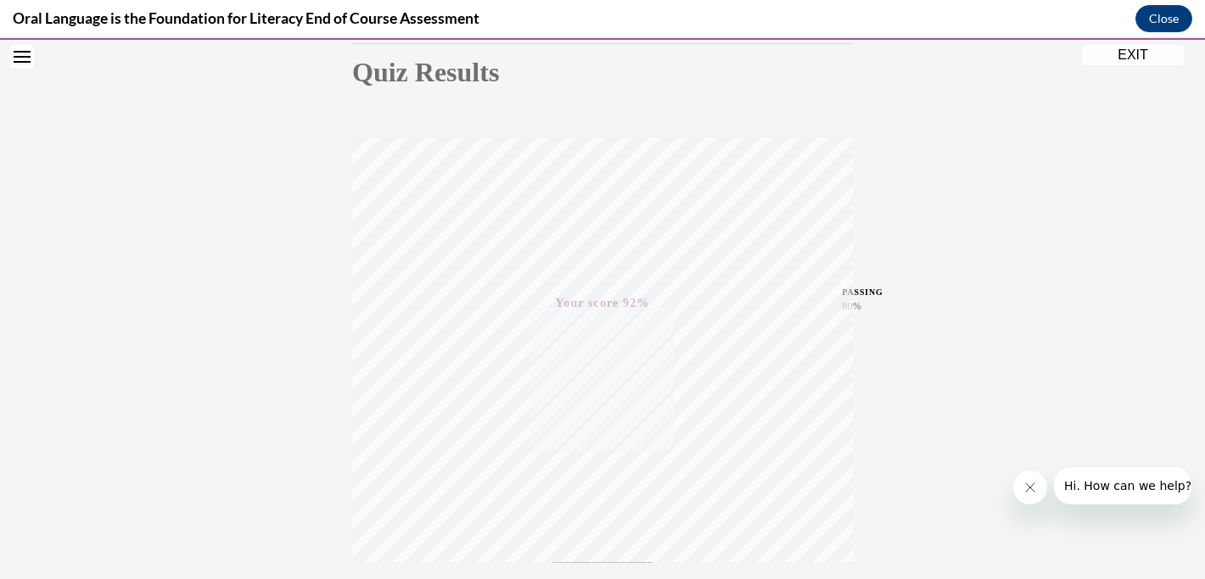
click at [23, 64] on button "Open navigation menu" at bounding box center [22, 57] width 24 height 24
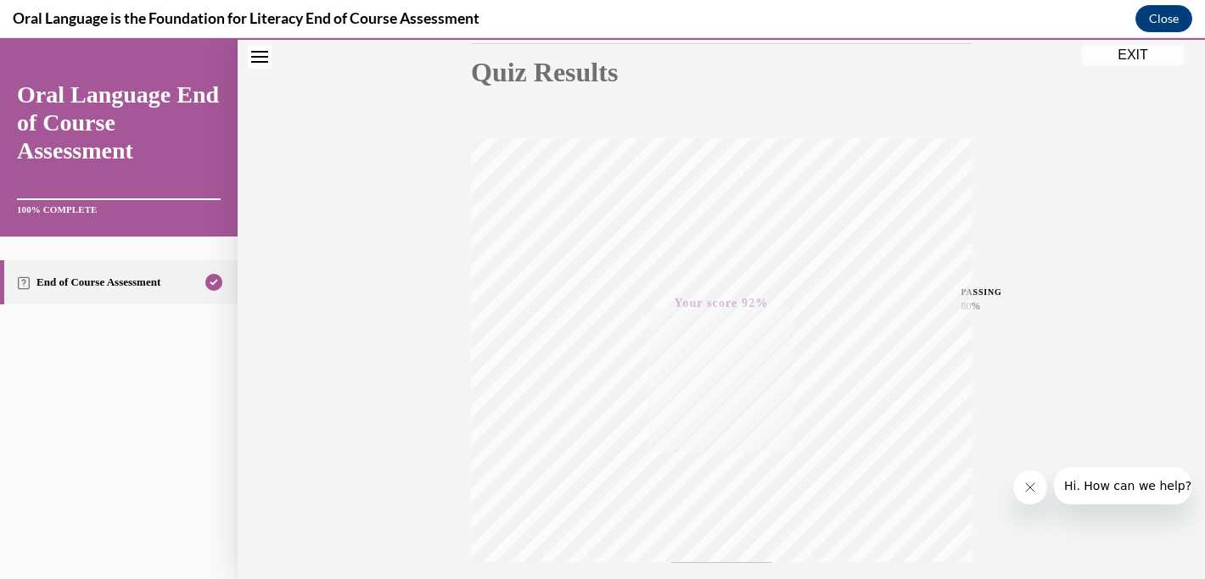
click at [153, 281] on link "End of Course Assessment" at bounding box center [119, 282] width 238 height 44
